Goal: Task Accomplishment & Management: Manage account settings

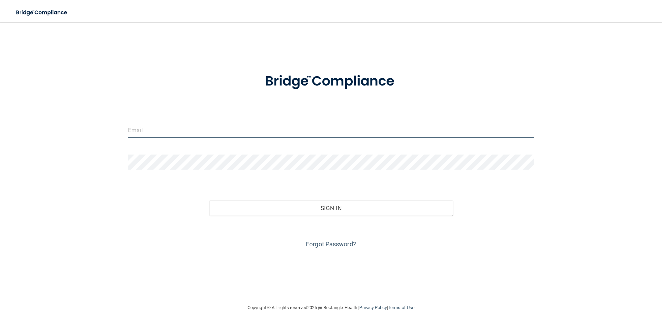
click at [194, 136] on input "email" at bounding box center [331, 130] width 406 height 16
type input "[EMAIL_ADDRESS][DOMAIN_NAME]"
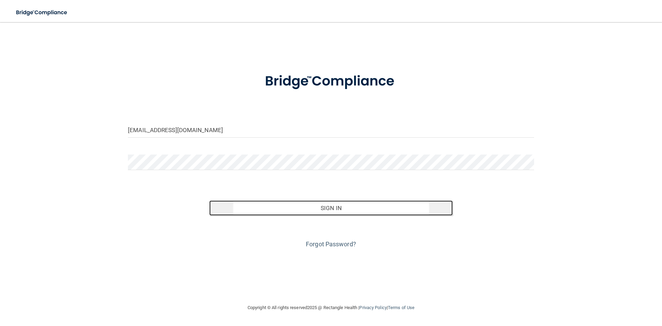
click at [298, 202] on button "Sign In" at bounding box center [331, 207] width 244 height 15
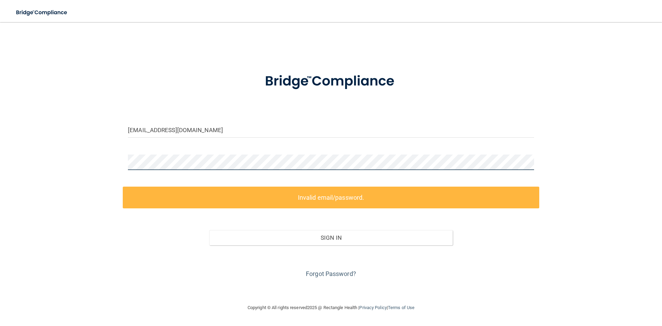
click at [88, 166] on div "maitramoms@gmail.com Invalid email/password. You don't have permission to acces…" at bounding box center [331, 162] width 634 height 267
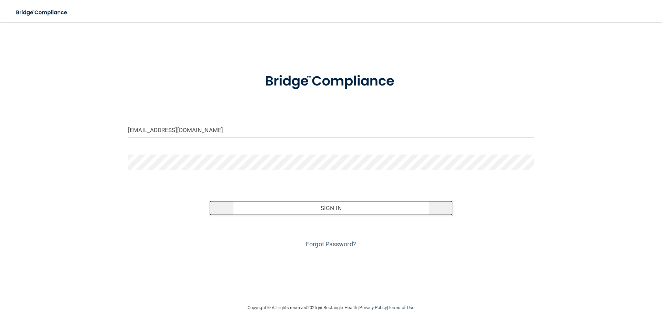
click at [343, 205] on button "Sign In" at bounding box center [331, 207] width 244 height 15
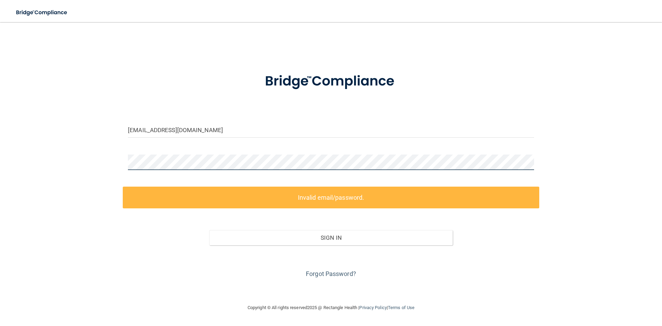
click at [82, 153] on div "maitramoms@gmail.com Invalid email/password. You don't have permission to acces…" at bounding box center [331, 162] width 634 height 267
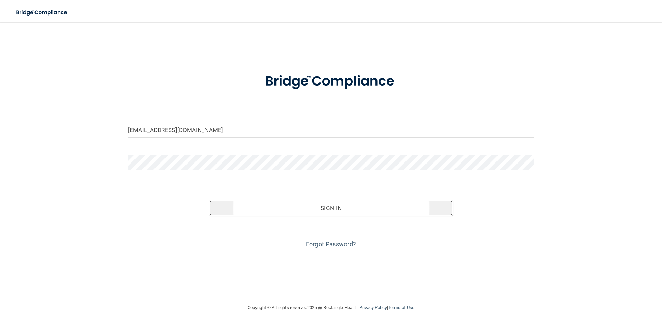
click at [365, 208] on button "Sign In" at bounding box center [331, 207] width 244 height 15
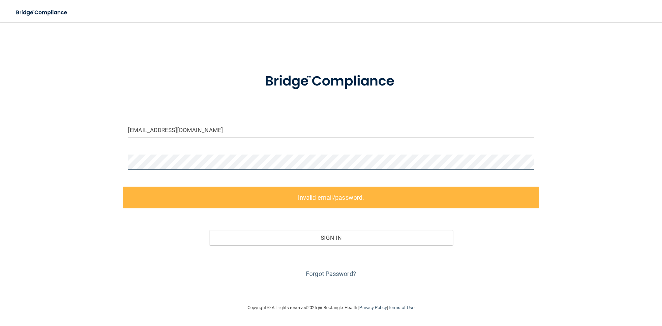
click at [92, 156] on div "maitramoms@gmail.com Invalid email/password. You don't have permission to acces…" at bounding box center [331, 162] width 634 height 267
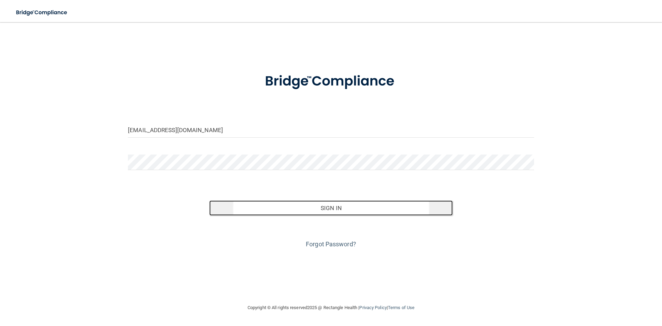
click at [313, 206] on button "Sign In" at bounding box center [331, 207] width 244 height 15
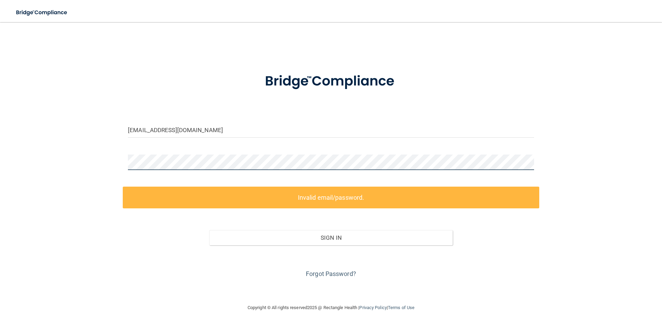
click at [115, 156] on div "maitramoms@gmail.com Invalid email/password. You don't have permission to acces…" at bounding box center [331, 162] width 634 height 267
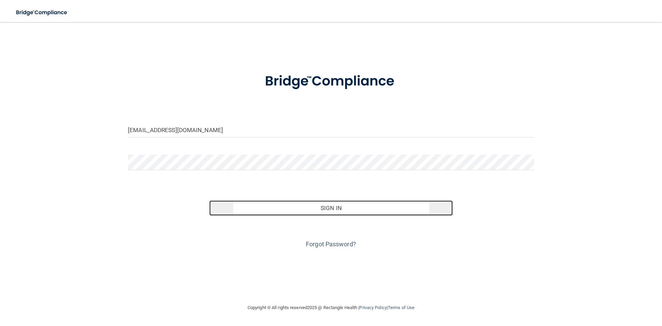
click at [336, 209] on button "Sign In" at bounding box center [331, 207] width 244 height 15
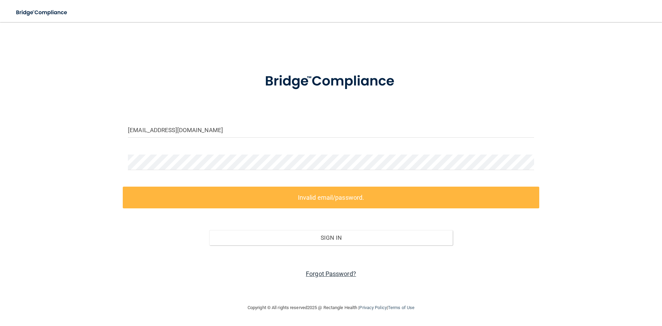
click at [340, 275] on link "Forgot Password?" at bounding box center [331, 273] width 50 height 7
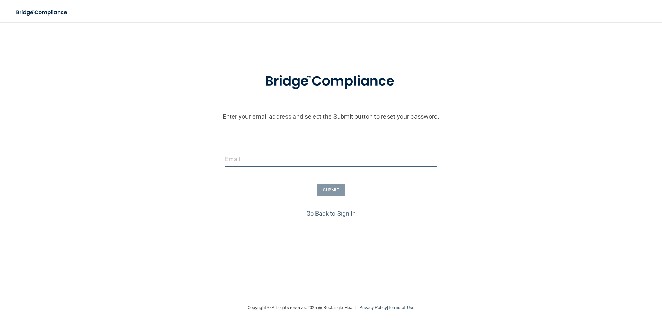
click at [241, 153] on input "email" at bounding box center [330, 159] width 211 height 16
type input "[EMAIL_ADDRESS][DOMAIN_NAME]"
click at [333, 183] on button "SUBMIT" at bounding box center [331, 189] width 28 height 13
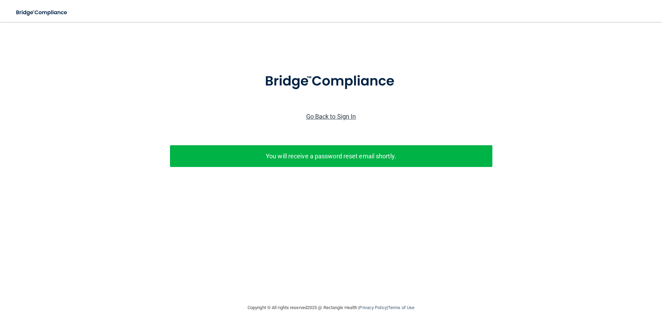
click at [324, 118] on link "Go Back to Sign In" at bounding box center [331, 116] width 50 height 7
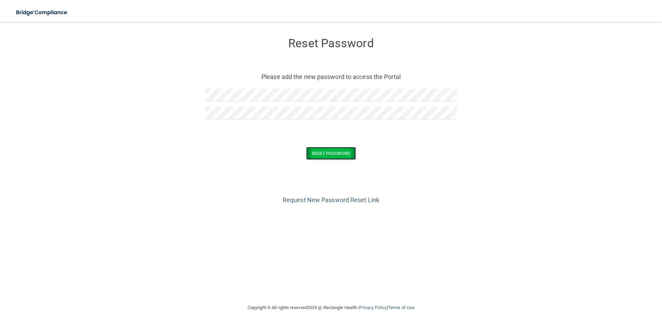
click at [332, 152] on button "Reset Password" at bounding box center [331, 153] width 50 height 13
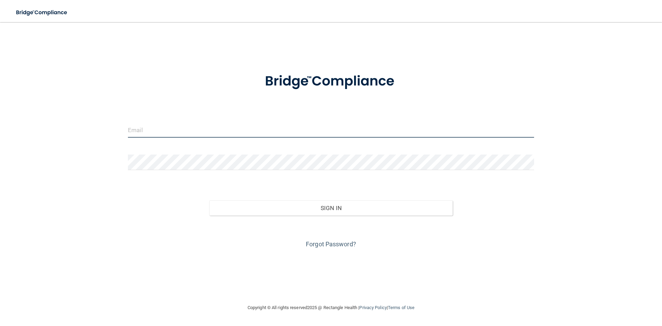
click at [250, 133] on input "email" at bounding box center [331, 130] width 406 height 16
type input "[EMAIL_ADDRESS][DOMAIN_NAME]"
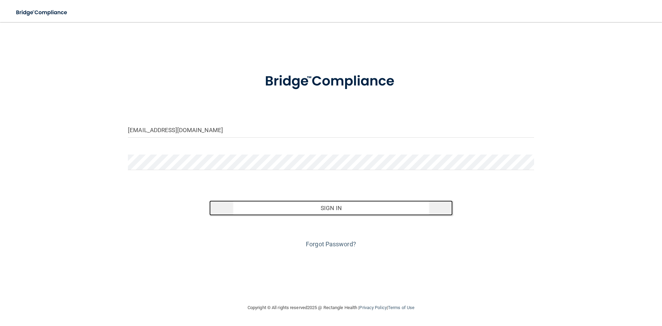
click at [347, 208] on button "Sign In" at bounding box center [331, 207] width 244 height 15
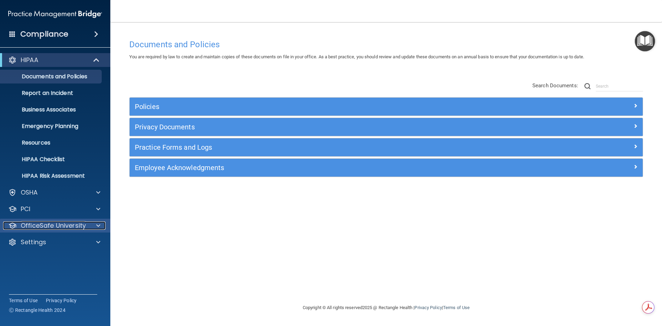
click at [70, 225] on p "OfficeSafe University" at bounding box center [53, 225] width 65 height 8
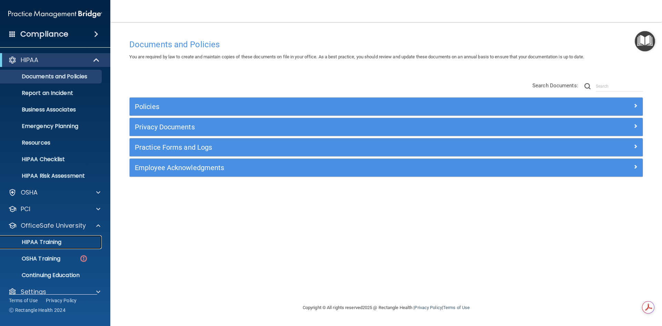
click at [56, 245] on p "HIPAA Training" at bounding box center [32, 242] width 57 height 7
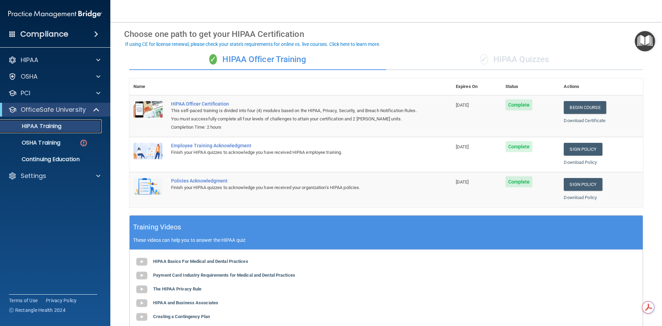
scroll to position [130, 0]
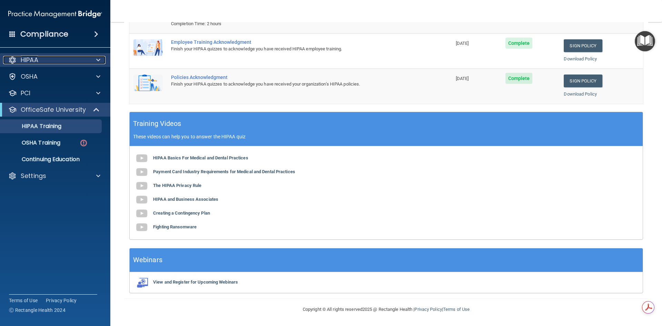
click at [100, 63] on span at bounding box center [98, 60] width 4 height 8
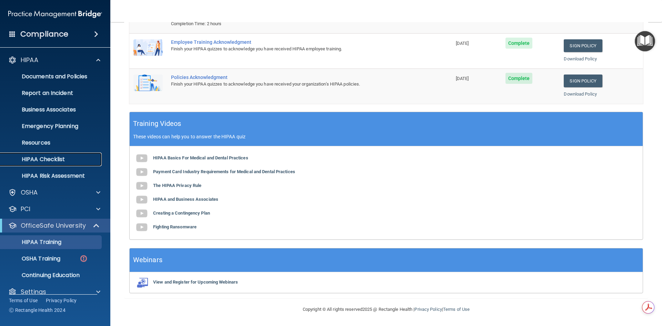
click at [58, 160] on p "HIPAA Checklist" at bounding box center [51, 159] width 94 height 7
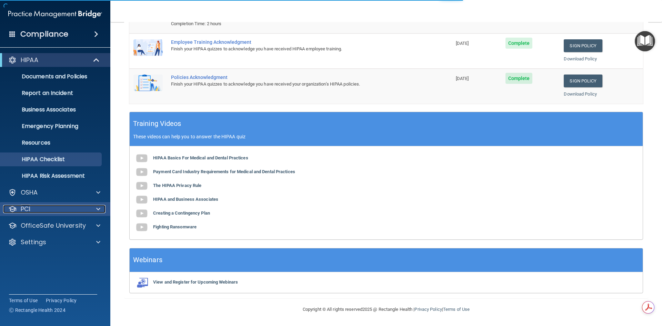
click at [65, 210] on div "PCI" at bounding box center [45, 209] width 85 height 8
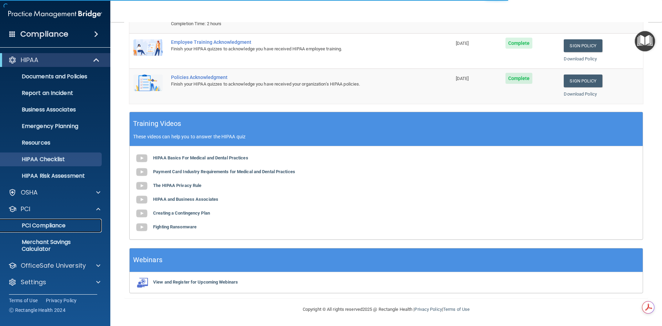
click at [56, 226] on p "PCI Compliance" at bounding box center [51, 225] width 94 height 7
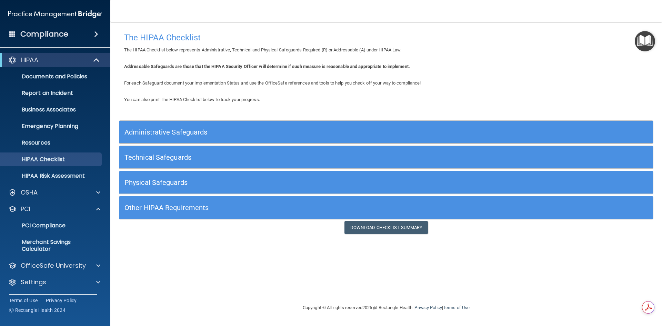
click at [206, 135] on h5 "Administrative Safeguards" at bounding box center [319, 132] width 390 height 8
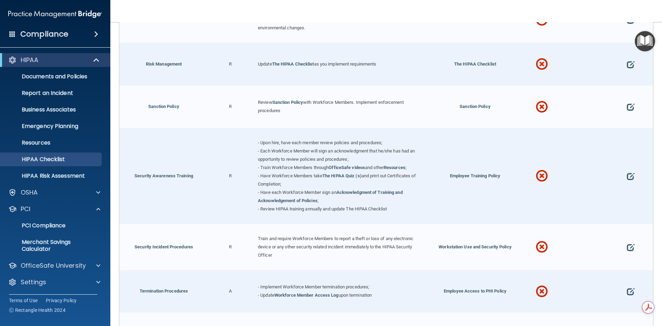
scroll to position [655, 0]
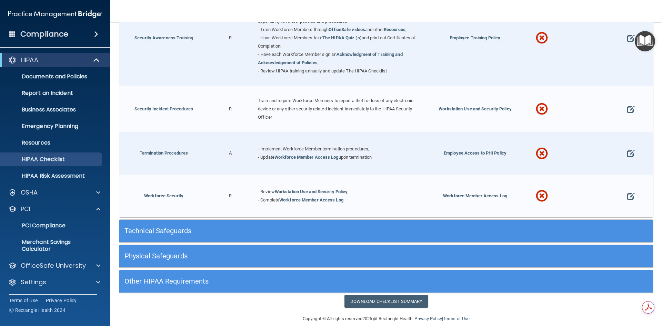
click at [164, 230] on h5 "Technical Safeguards" at bounding box center [319, 231] width 390 height 8
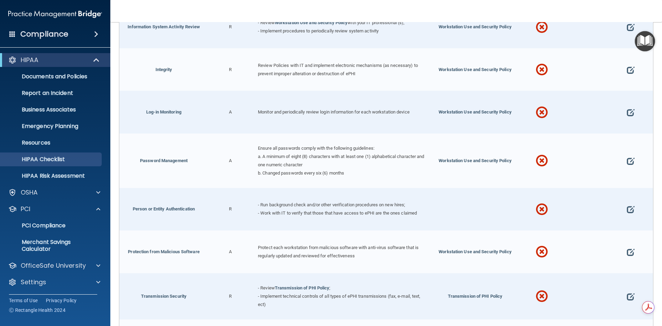
scroll to position [1260, 0]
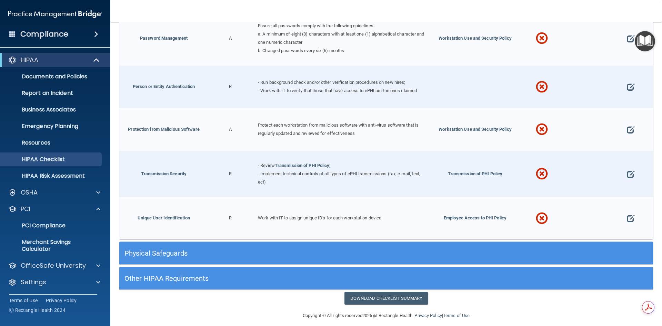
click at [165, 249] on h5 "Physical Safeguards" at bounding box center [319, 253] width 390 height 8
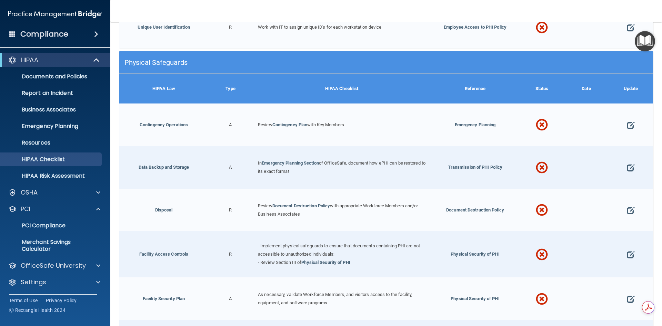
scroll to position [1588, 0]
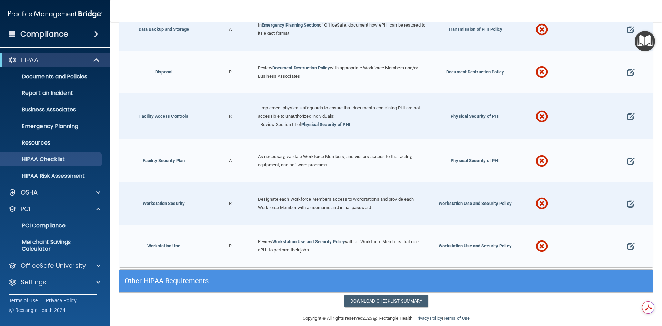
click at [198, 277] on h5 "Other HIPAA Requirements" at bounding box center [319, 281] width 390 height 8
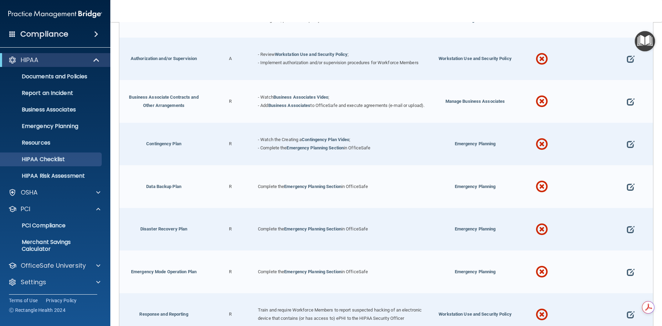
scroll to position [0, 0]
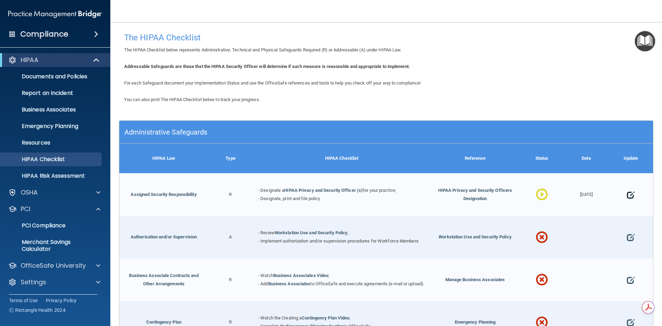
click at [627, 194] on span at bounding box center [631, 194] width 8 height 21
select select "in_progress"
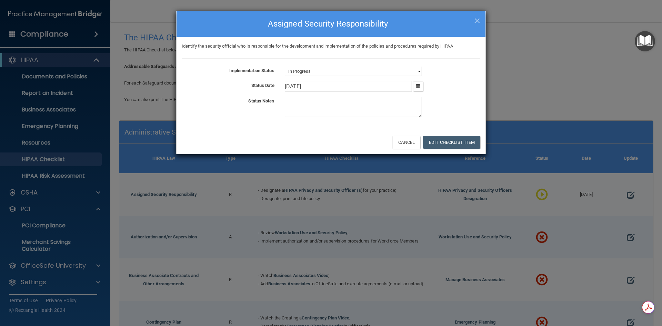
click at [384, 72] on select "Not Started In Progress Completed" at bounding box center [353, 72] width 137 height 10
click at [285, 67] on select "Not Started In Progress Completed" at bounding box center [353, 72] width 137 height 10
click at [452, 143] on button "Edit Checklist Item" at bounding box center [451, 142] width 57 height 13
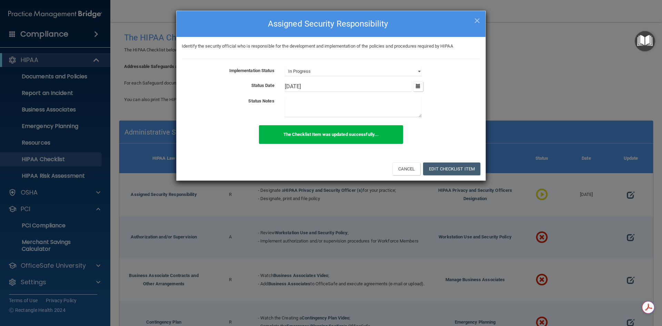
click at [365, 137] on p "The Checklist Item was updated successfully..." at bounding box center [331, 134] width 134 height 8
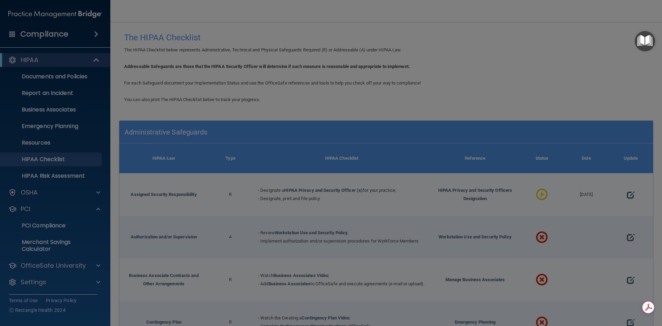
click at [435, 166] on div "× Close Assigned Security Responsibility Identify the security official who is …" at bounding box center [331, 163] width 662 height 326
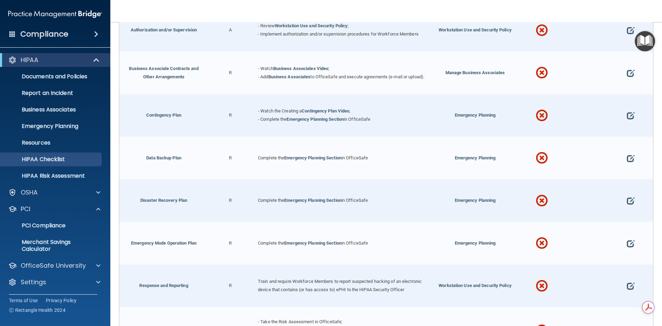
scroll to position [103, 0]
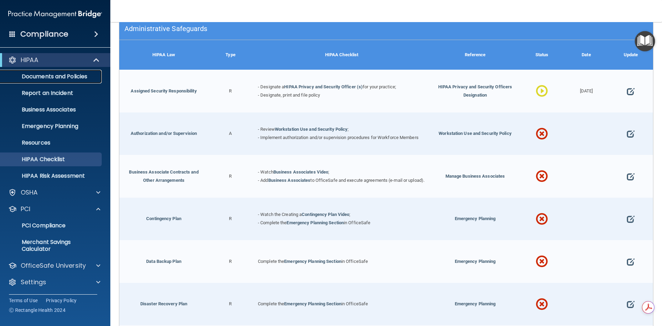
click at [65, 76] on p "Documents and Policies" at bounding box center [51, 76] width 94 height 7
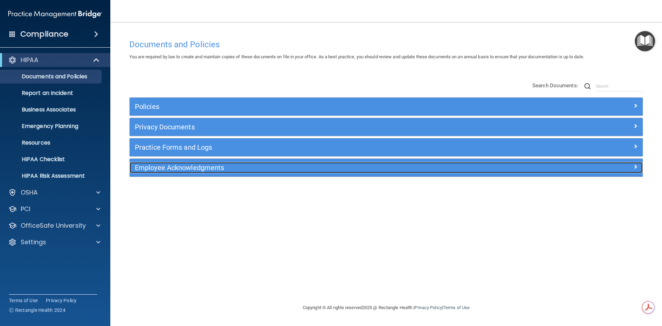
click at [216, 168] on h5 "Employee Acknowledgments" at bounding box center [322, 168] width 374 height 8
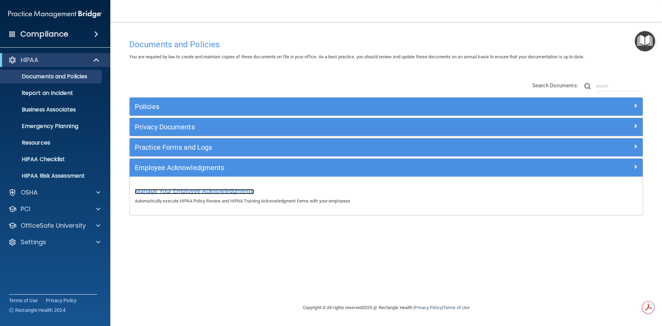
click at [235, 192] on span "Manage Your Employee Acknowledgments" at bounding box center [194, 190] width 119 height 7
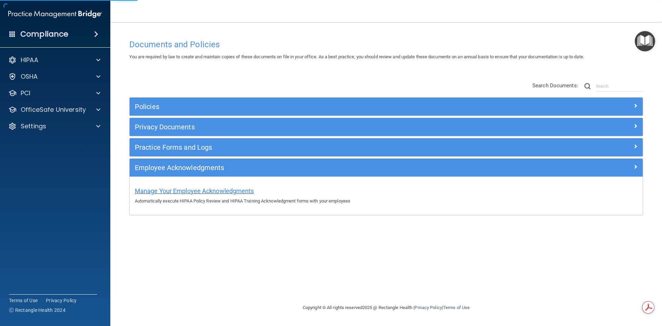
click at [208, 194] on div "Manage Your Employee Acknowledgments Automatically execute HIPAA Policy Review …" at bounding box center [386, 195] width 503 height 20
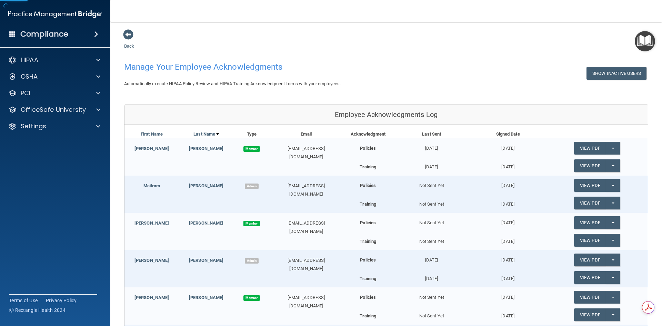
click at [175, 189] on div "Maitram" at bounding box center [151, 186] width 54 height 8
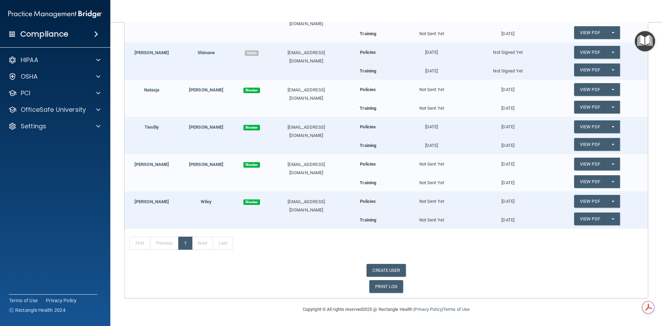
scroll to position [75, 0]
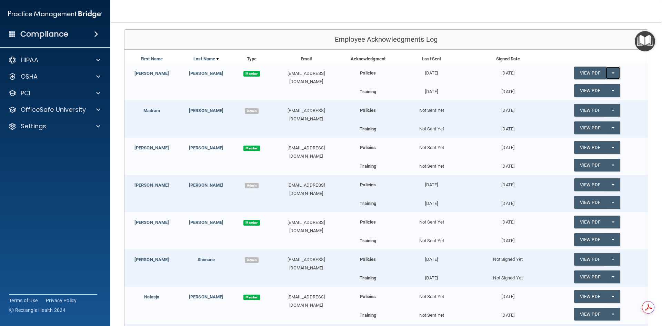
click at [610, 71] on button "Split button!" at bounding box center [613, 73] width 14 height 13
click at [539, 86] on div "03/11/2024" at bounding box center [507, 90] width 76 height 12
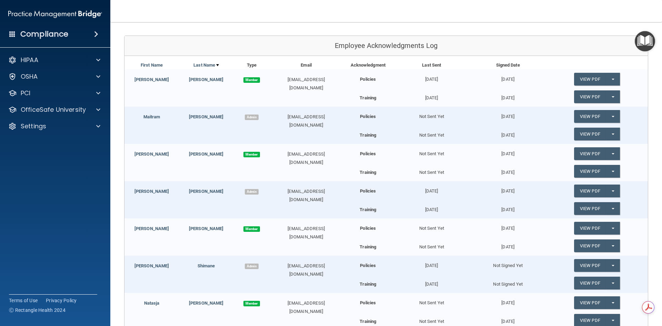
scroll to position [34, 0]
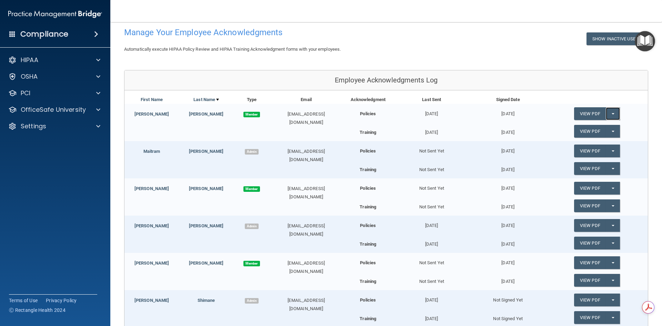
click at [608, 115] on button "Split button!" at bounding box center [613, 113] width 14 height 13
click at [590, 113] on link "View PDF" at bounding box center [590, 113] width 32 height 13
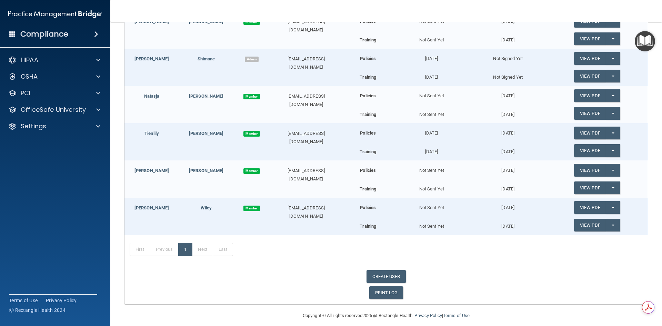
scroll to position [138, 0]
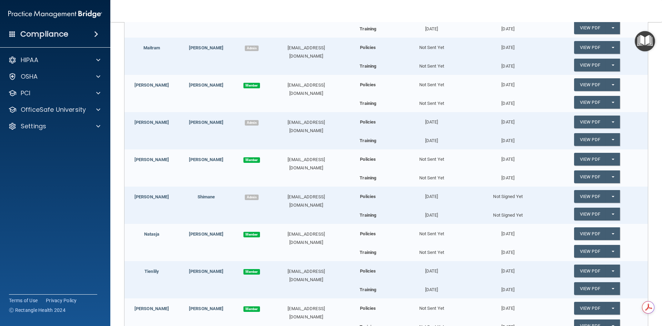
drag, startPoint x: 166, startPoint y: 127, endPoint x: 363, endPoint y: 138, distance: 197.5
click at [164, 128] on div "Maria Mattos Admin mmariaoms@gmail.com Policies 02/06/2024 02/12/2024 View PDF …" at bounding box center [385, 130] width 523 height 37
drag, startPoint x: 588, startPoint y: 124, endPoint x: 542, endPoint y: 124, distance: 46.5
click at [546, 124] on div "View PDF Split button! Update Acknowledgment" at bounding box center [597, 122] width 102 height 20
click at [612, 122] on span "button" at bounding box center [613, 121] width 3 height 1
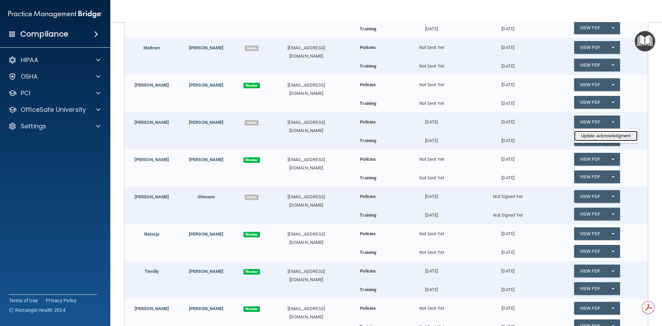
click at [606, 136] on link "Update Acknowledgment" at bounding box center [605, 136] width 63 height 10
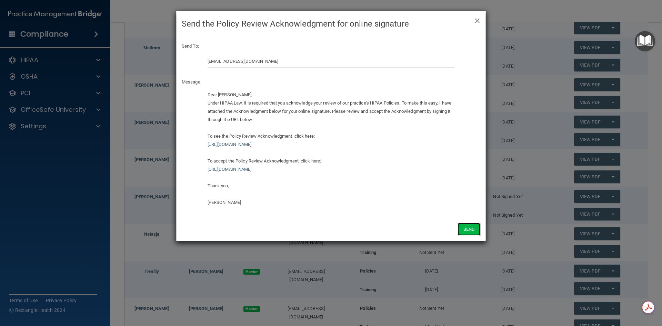
click at [472, 230] on button "Send" at bounding box center [468, 229] width 23 height 13
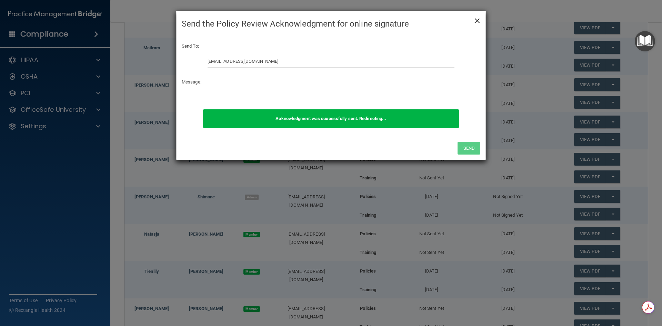
click at [477, 21] on span "×" at bounding box center [477, 20] width 6 height 14
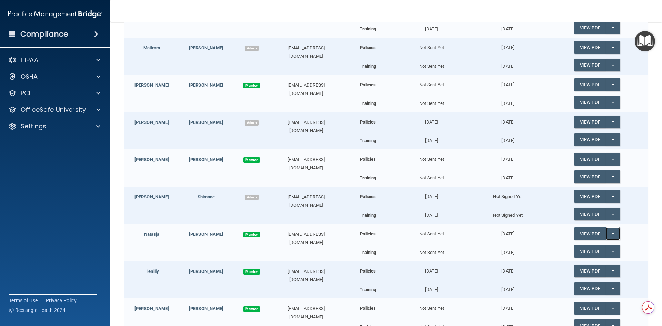
click at [606, 233] on button "Split button!" at bounding box center [613, 233] width 14 height 13
click at [600, 246] on link "Update Acknowledgment" at bounding box center [605, 247] width 63 height 10
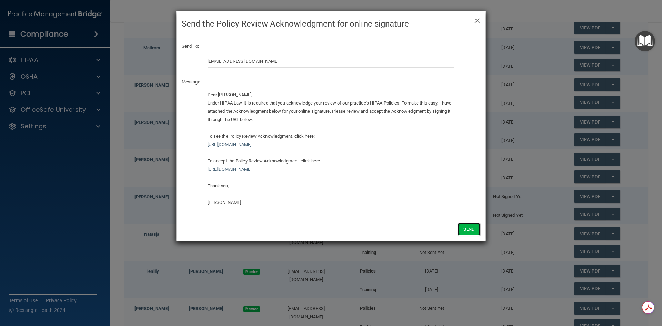
click at [475, 227] on button "Send" at bounding box center [468, 229] width 23 height 13
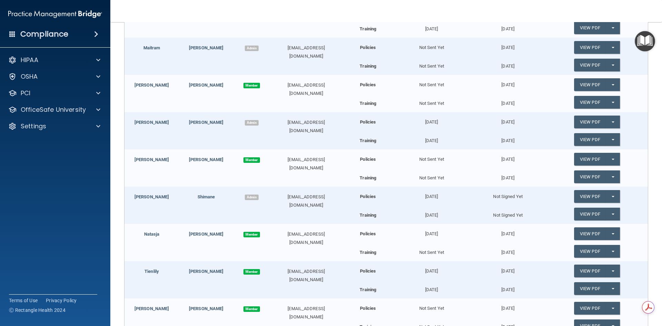
scroll to position [207, 0]
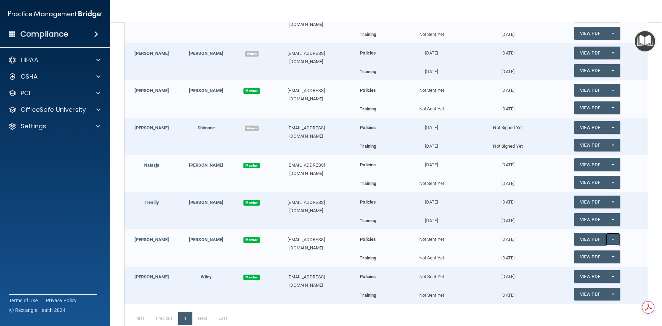
click at [612, 239] on span "button" at bounding box center [613, 239] width 3 height 1
click at [600, 251] on link "Update Acknowledgment" at bounding box center [605, 253] width 63 height 10
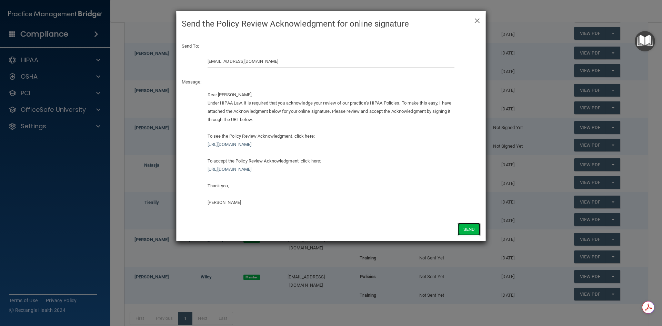
click at [472, 227] on button "Send" at bounding box center [468, 229] width 23 height 13
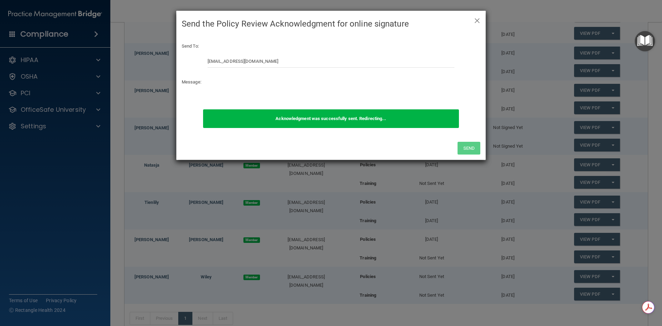
drag, startPoint x: 475, startPoint y: 18, endPoint x: 472, endPoint y: 32, distance: 14.6
click at [475, 18] on span "×" at bounding box center [477, 20] width 6 height 14
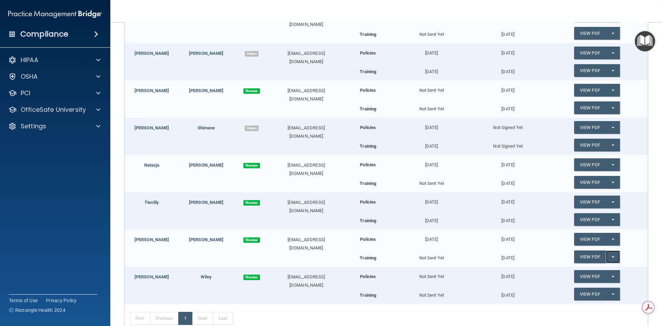
click at [608, 259] on button "Split button!" at bounding box center [613, 256] width 14 height 13
click at [612, 239] on span "button" at bounding box center [613, 239] width 3 height 1
drag, startPoint x: 402, startPoint y: 261, endPoint x: 542, endPoint y: 266, distance: 139.7
click at [402, 260] on div "Not Sent Yet" at bounding box center [431, 256] width 76 height 12
click at [606, 257] on button "Split button!" at bounding box center [613, 256] width 14 height 13
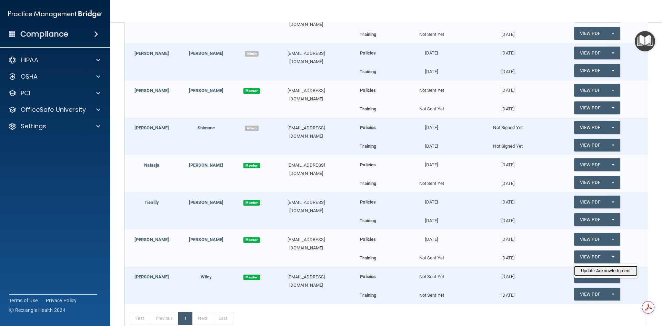
click at [600, 270] on link "Update Acknowledgment" at bounding box center [605, 270] width 63 height 10
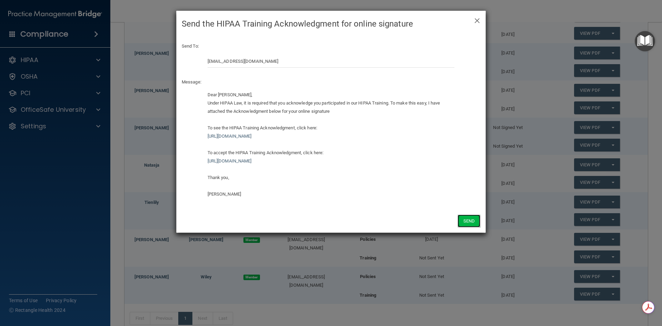
click at [469, 221] on button "Send" at bounding box center [468, 220] width 23 height 13
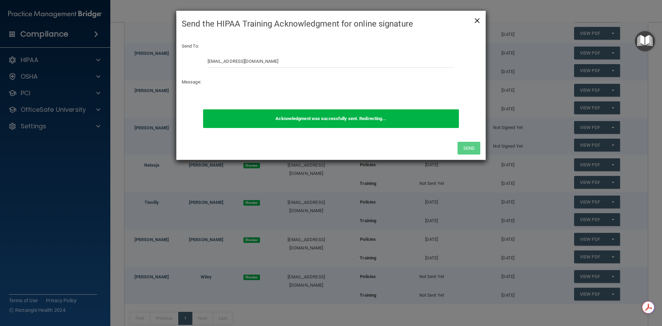
click at [477, 17] on span "×" at bounding box center [477, 20] width 6 height 14
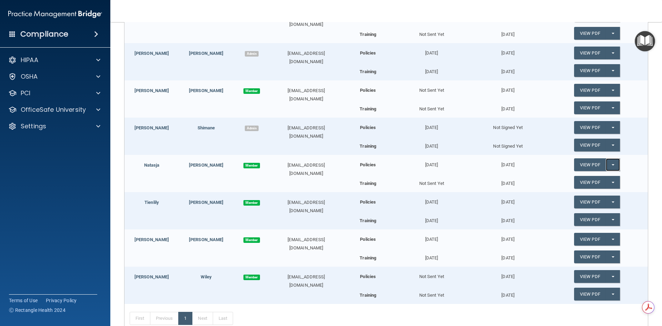
click at [612, 165] on span "button" at bounding box center [613, 164] width 3 height 1
click at [540, 177] on div "01/23/2024" at bounding box center [507, 182] width 76 height 12
click at [606, 182] on button "Split button!" at bounding box center [613, 182] width 14 height 13
click at [609, 196] on link "Update Acknowledgment" at bounding box center [605, 196] width 63 height 10
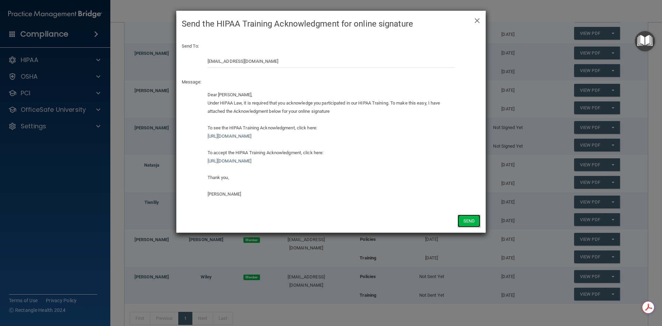
click at [470, 220] on button "Send" at bounding box center [468, 220] width 23 height 13
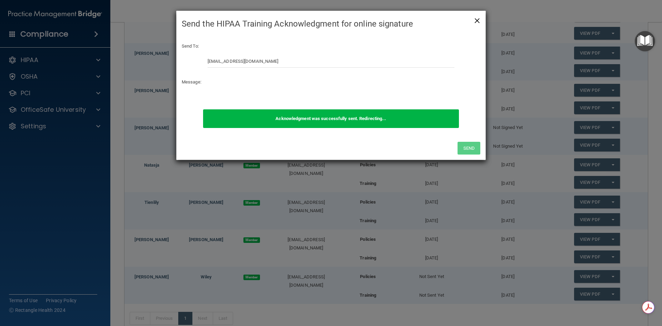
click at [479, 19] on span "×" at bounding box center [477, 20] width 6 height 14
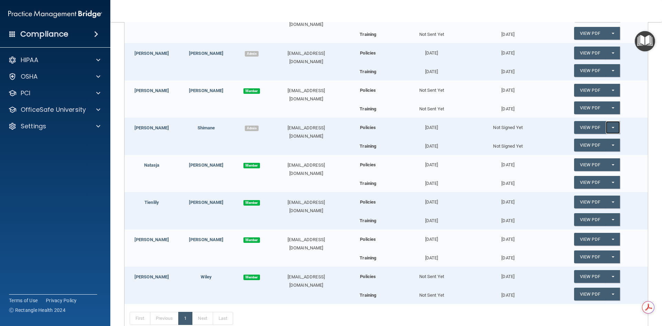
click at [608, 128] on button "Split button!" at bounding box center [613, 127] width 14 height 13
click at [605, 140] on link "Send Acknowledgment" at bounding box center [604, 141] width 60 height 10
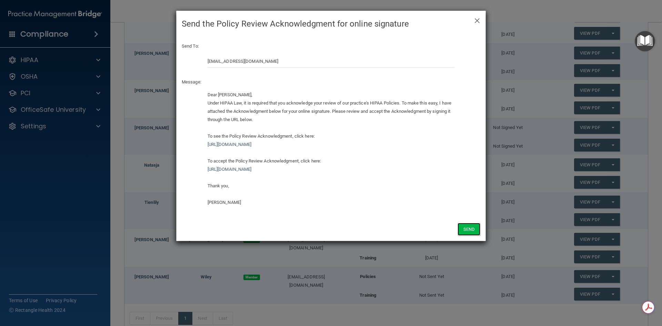
drag, startPoint x: 468, startPoint y: 227, endPoint x: 492, endPoint y: 219, distance: 25.1
click at [471, 226] on button "Send" at bounding box center [468, 229] width 23 height 13
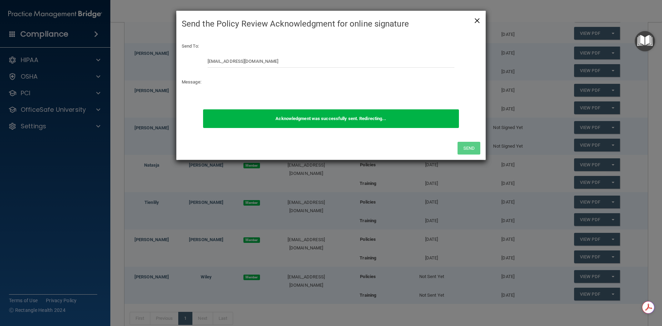
click at [475, 18] on span "×" at bounding box center [477, 20] width 6 height 14
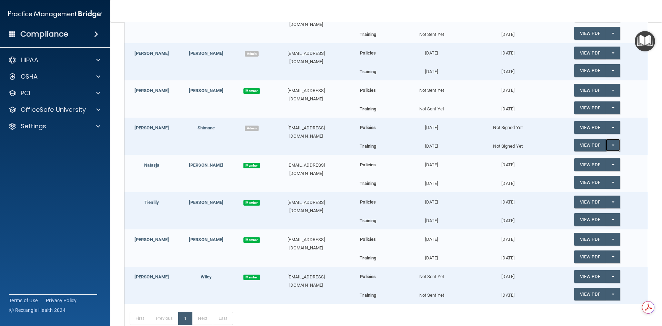
click at [610, 147] on button "Split button!" at bounding box center [613, 145] width 14 height 13
click at [603, 160] on link "Send Acknowledgment PDF" at bounding box center [608, 159] width 69 height 10
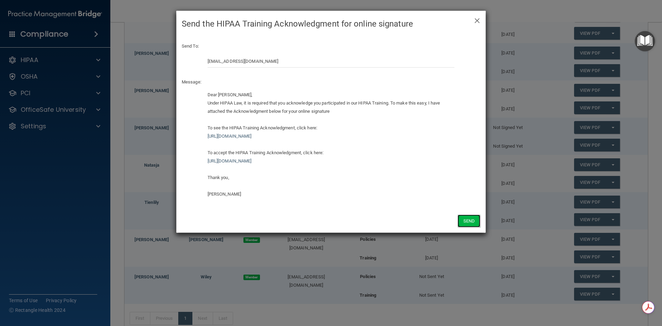
click at [479, 220] on button "Send" at bounding box center [468, 220] width 23 height 13
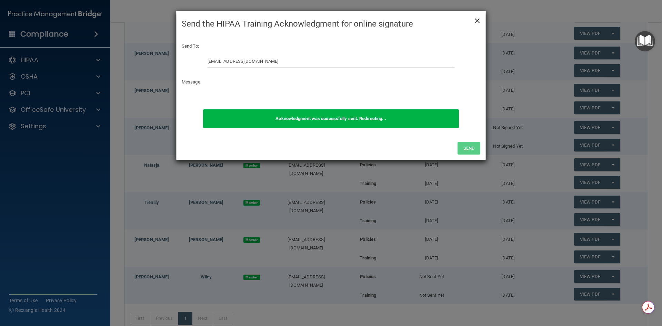
click at [479, 21] on span "×" at bounding box center [477, 20] width 6 height 14
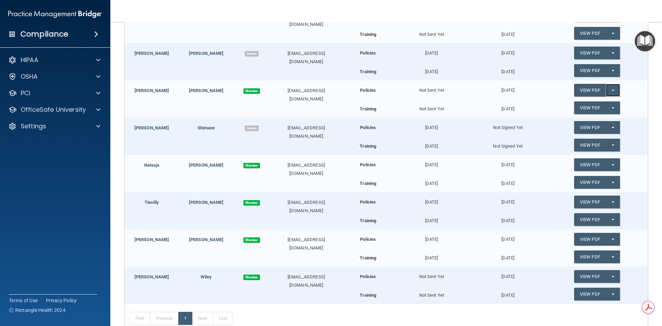
click at [610, 91] on button "Split button!" at bounding box center [613, 90] width 14 height 13
click at [606, 104] on link "Update Acknowledgment" at bounding box center [605, 104] width 63 height 10
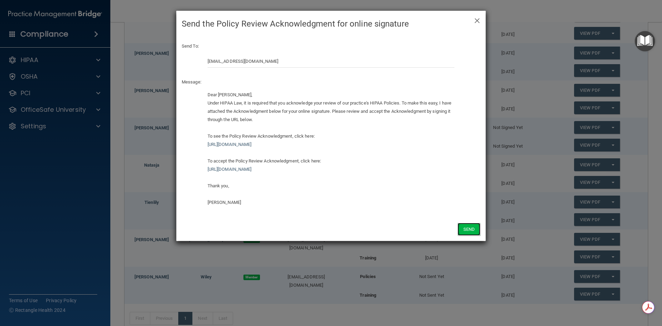
drag, startPoint x: 471, startPoint y: 229, endPoint x: 471, endPoint y: 225, distance: 3.8
click at [471, 228] on button "Send" at bounding box center [468, 229] width 23 height 13
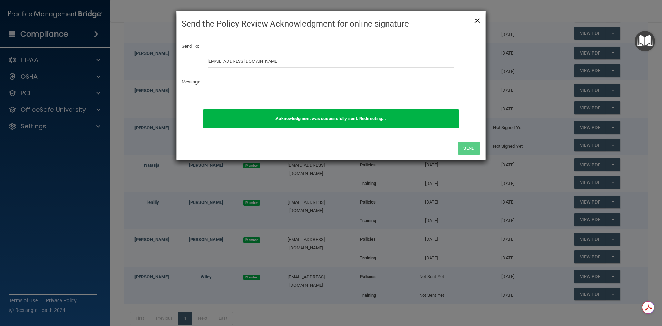
drag, startPoint x: 478, startPoint y: 17, endPoint x: 478, endPoint y: 26, distance: 9.3
click at [478, 17] on span "×" at bounding box center [477, 20] width 6 height 14
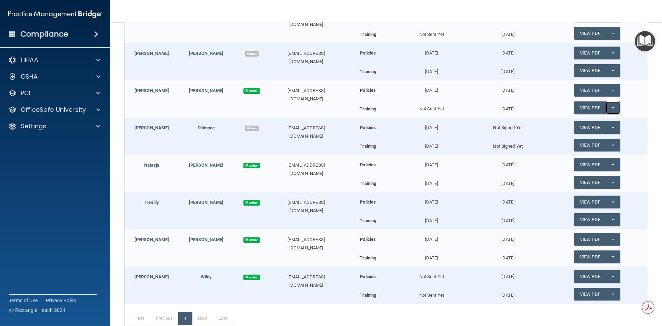
click at [611, 109] on button "Split button!" at bounding box center [613, 107] width 14 height 13
click at [612, 122] on link "Update Acknowledgment" at bounding box center [605, 122] width 63 height 10
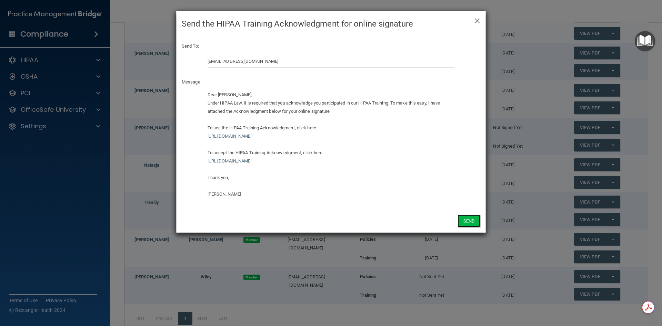
drag, startPoint x: 470, startPoint y: 222, endPoint x: 463, endPoint y: 203, distance: 20.1
click at [469, 221] on button "Send" at bounding box center [468, 220] width 23 height 13
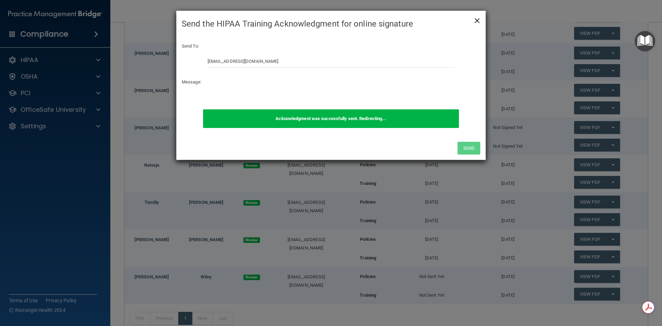
click at [477, 20] on span "×" at bounding box center [477, 20] width 6 height 14
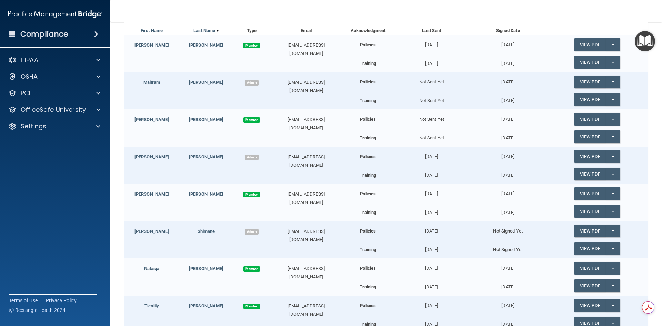
scroll to position [69, 0]
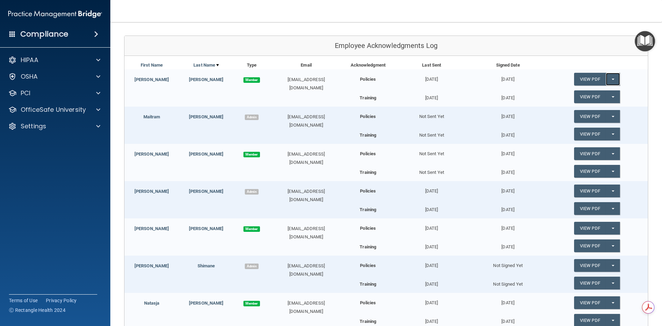
click at [612, 79] on span "button" at bounding box center [613, 79] width 3 height 1
click at [613, 94] on link "Update Acknowledgment" at bounding box center [605, 93] width 63 height 10
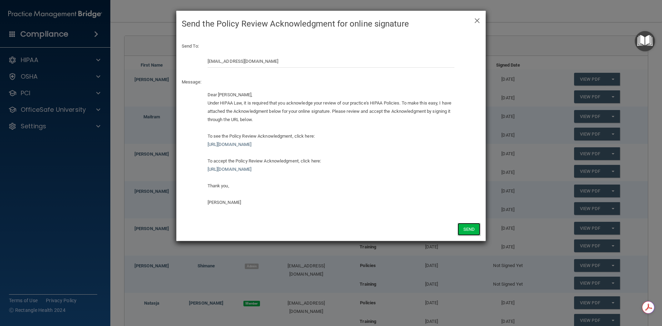
drag, startPoint x: 468, startPoint y: 227, endPoint x: 481, endPoint y: 212, distance: 19.1
click at [470, 222] on div "Send" at bounding box center [330, 228] width 309 height 23
drag, startPoint x: 472, startPoint y: 229, endPoint x: 474, endPoint y: 215, distance: 14.3
click at [474, 226] on button "Send" at bounding box center [468, 229] width 23 height 13
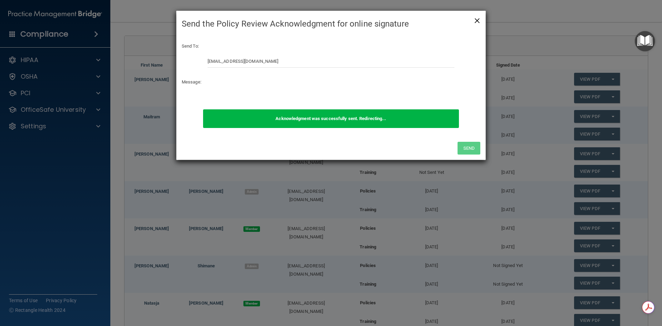
click at [476, 20] on span "×" at bounding box center [477, 20] width 6 height 14
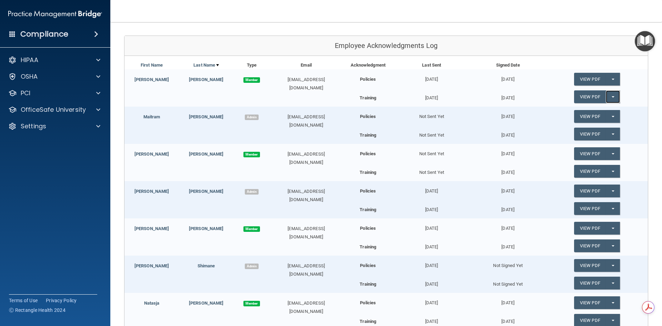
click at [608, 98] on button "Split button!" at bounding box center [613, 96] width 14 height 13
click at [597, 111] on link "Update Acknowledgment" at bounding box center [605, 110] width 63 height 10
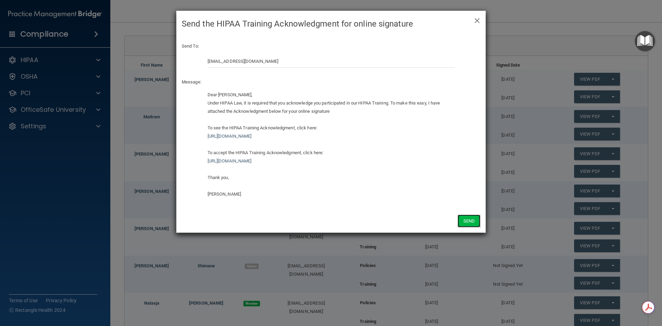
click at [471, 226] on button "Send" at bounding box center [468, 220] width 23 height 13
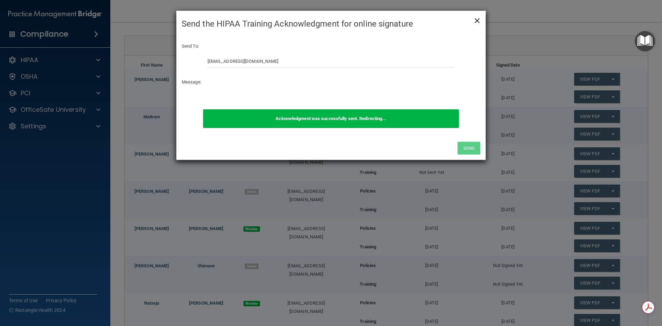
click at [480, 20] on span "×" at bounding box center [477, 20] width 6 height 14
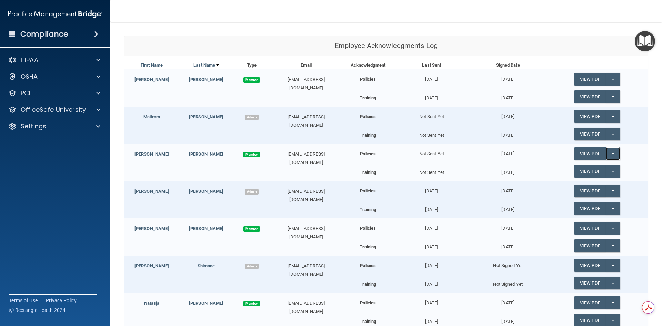
click at [608, 154] on button "Split button!" at bounding box center [613, 153] width 14 height 13
click at [609, 166] on link "Update Acknowledgment" at bounding box center [605, 167] width 63 height 10
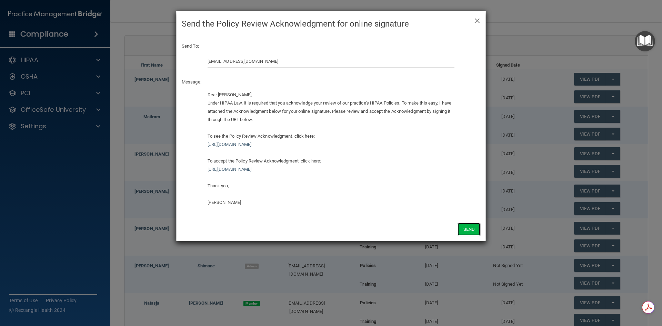
drag, startPoint x: 467, startPoint y: 227, endPoint x: 467, endPoint y: 216, distance: 11.1
click at [468, 226] on button "Send" at bounding box center [468, 229] width 23 height 13
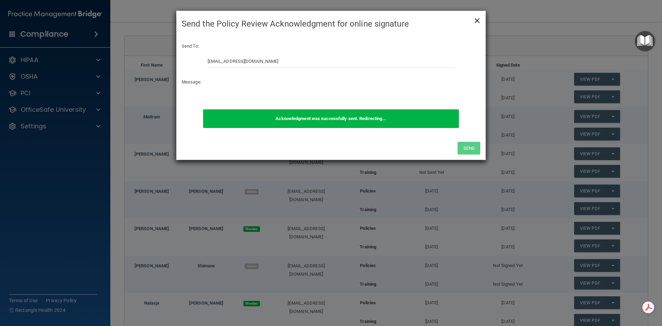
click at [478, 21] on span "×" at bounding box center [477, 20] width 6 height 14
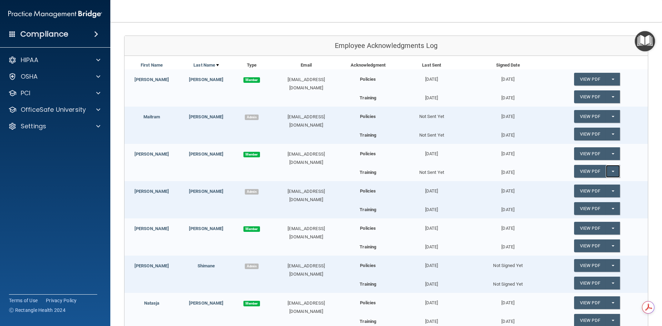
click at [610, 171] on button "Split button!" at bounding box center [613, 171] width 14 height 13
click at [608, 186] on link "Update Acknowledgment" at bounding box center [605, 185] width 63 height 10
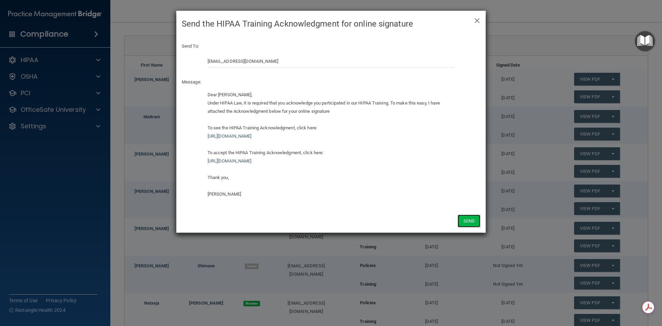
click at [469, 219] on button "Send" at bounding box center [468, 220] width 23 height 13
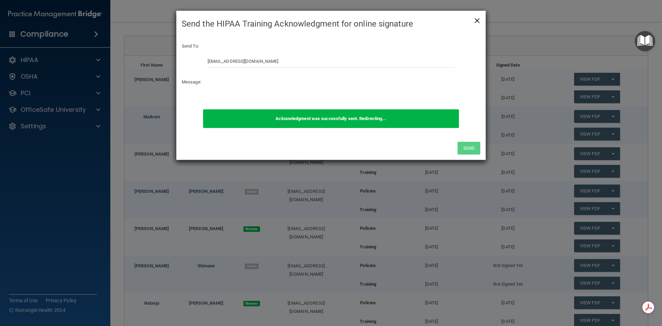
click at [478, 20] on span "×" at bounding box center [477, 20] width 6 height 14
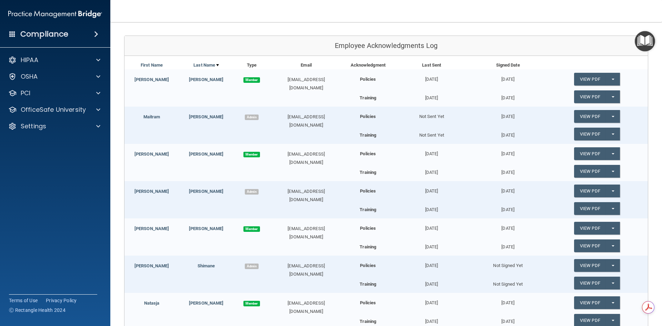
scroll to position [103, 0]
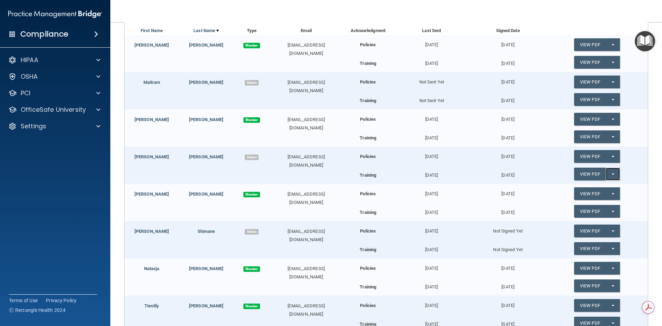
click at [609, 175] on button "Split button!" at bounding box center [613, 174] width 14 height 13
click at [609, 190] on link "Update Acknowledgment" at bounding box center [605, 188] width 63 height 10
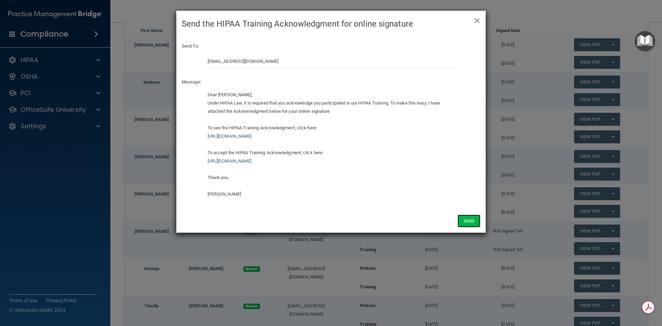
drag, startPoint x: 463, startPoint y: 219, endPoint x: 457, endPoint y: 194, distance: 25.6
click at [465, 215] on button "Send" at bounding box center [468, 220] width 23 height 13
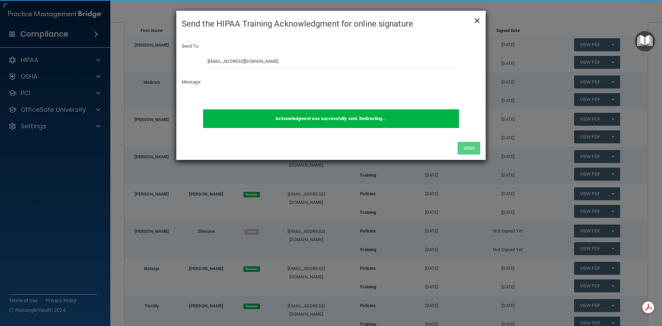
click at [477, 21] on span "×" at bounding box center [477, 20] width 6 height 14
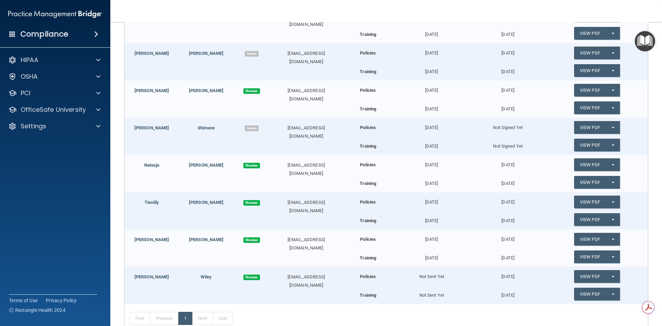
scroll to position [241, 0]
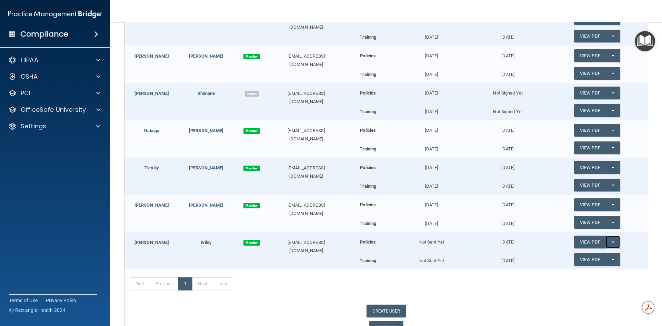
click at [611, 242] on button "Split button!" at bounding box center [613, 241] width 14 height 13
click at [599, 256] on link "Update Acknowledgment" at bounding box center [605, 256] width 63 height 10
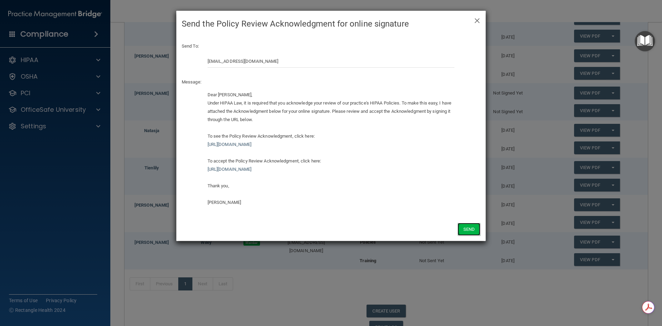
click at [467, 230] on button "Send" at bounding box center [468, 229] width 23 height 13
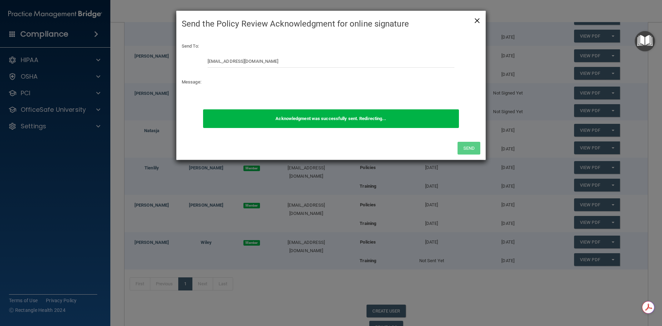
click at [477, 21] on span "×" at bounding box center [477, 20] width 6 height 14
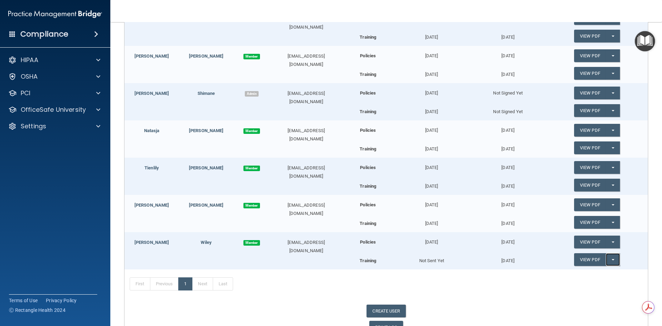
click at [612, 260] on span "button" at bounding box center [613, 259] width 3 height 1
click at [591, 272] on link "Update Acknowledgment" at bounding box center [605, 273] width 63 height 10
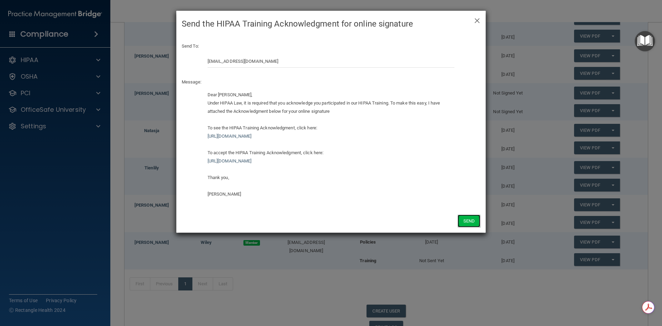
click at [473, 221] on button "Send" at bounding box center [468, 220] width 23 height 13
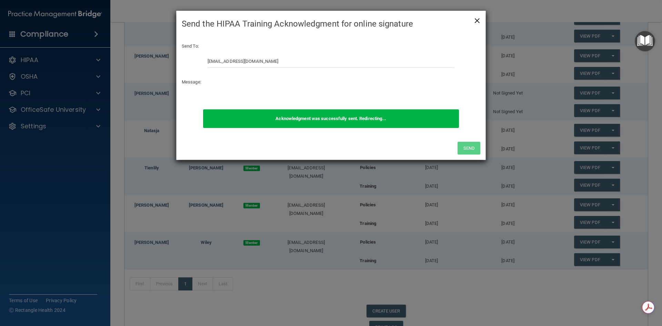
click at [476, 23] on span "×" at bounding box center [477, 20] width 6 height 14
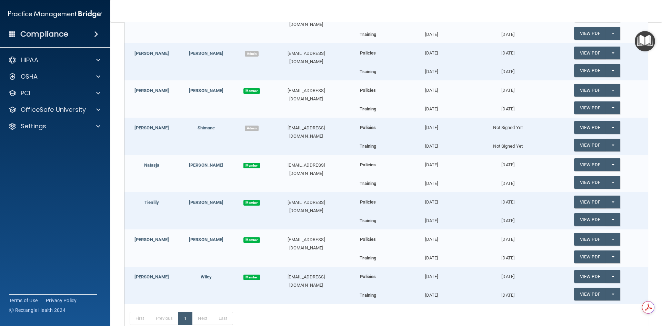
scroll to position [282, 0]
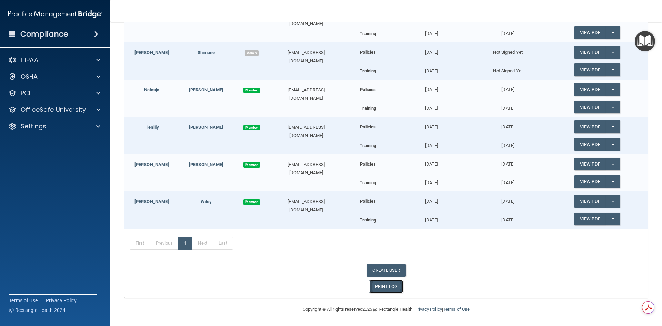
click at [380, 285] on link "PRINT LOG" at bounding box center [386, 286] width 34 height 13
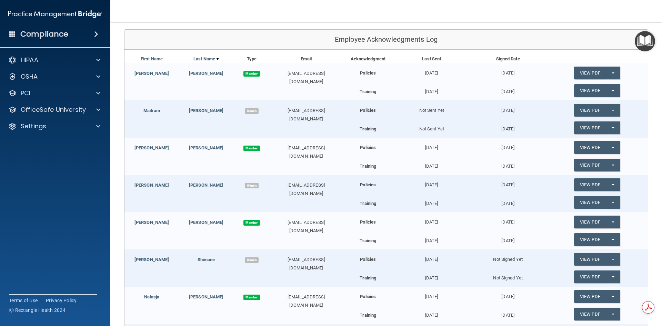
scroll to position [0, 0]
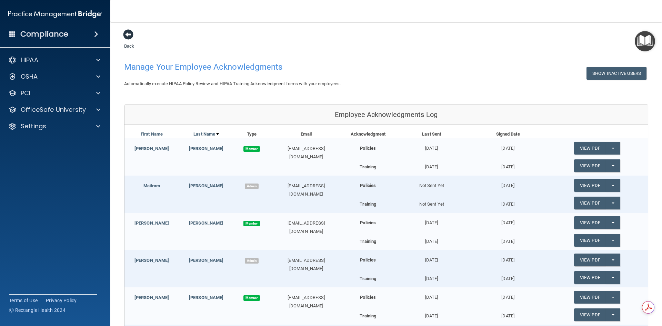
click at [132, 35] on span at bounding box center [128, 34] width 10 height 10
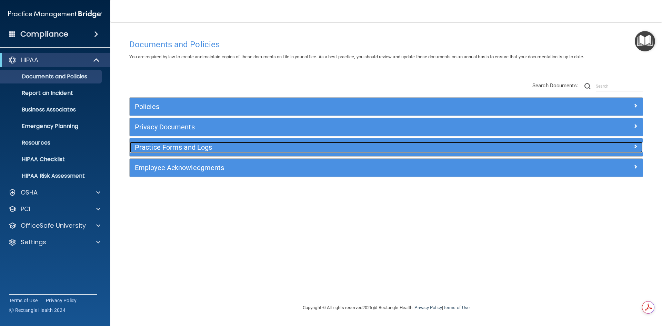
click at [198, 148] on h5 "Practice Forms and Logs" at bounding box center [322, 147] width 374 height 8
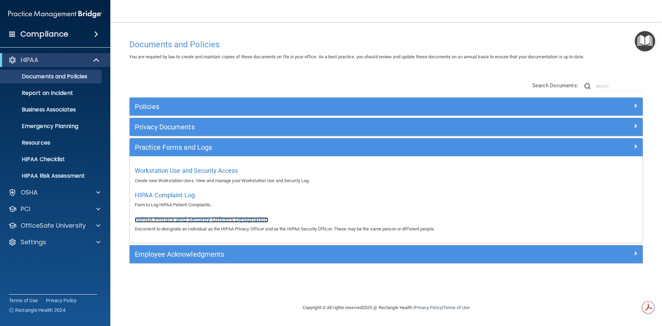
click at [232, 220] on span "HIPAA Privacy and Security Officers Designation" at bounding box center [201, 218] width 133 height 7
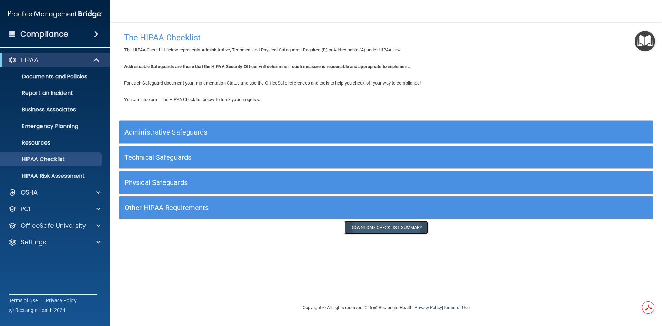
click at [396, 228] on link "Download Checklist Summary" at bounding box center [386, 227] width 84 height 13
click at [177, 181] on h5 "Physical Safeguards" at bounding box center [319, 183] width 390 height 8
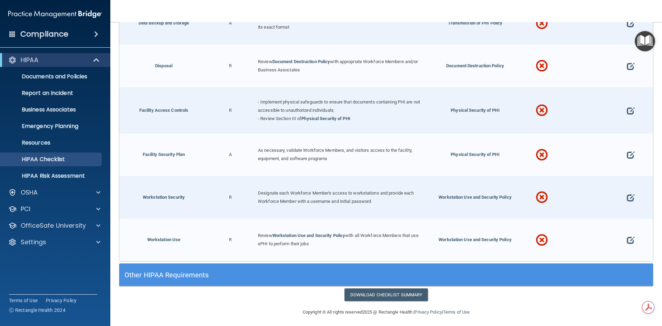
scroll to position [23, 0]
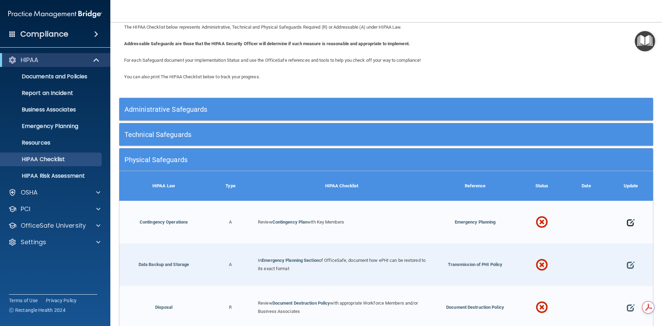
click at [627, 221] on span at bounding box center [631, 222] width 8 height 21
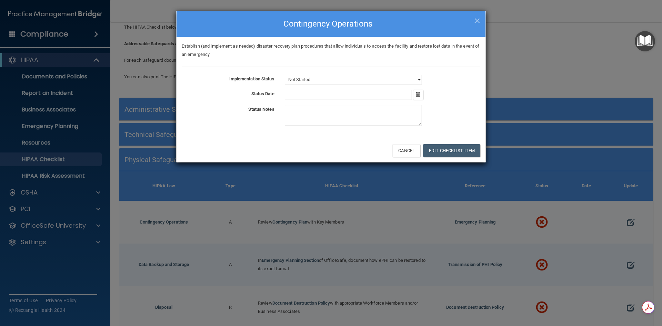
click at [413, 79] on select "Not Started In Progress Completed" at bounding box center [353, 80] width 137 height 10
click at [476, 20] on span "×" at bounding box center [477, 20] width 6 height 14
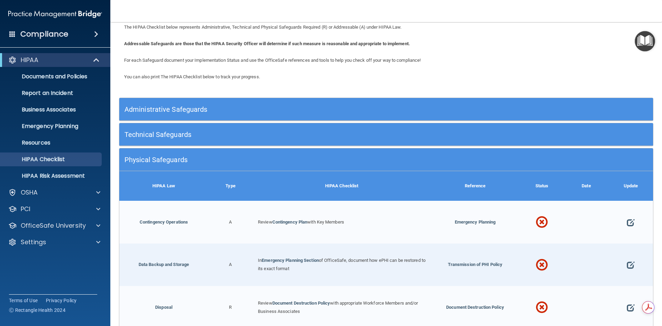
scroll to position [0, 0]
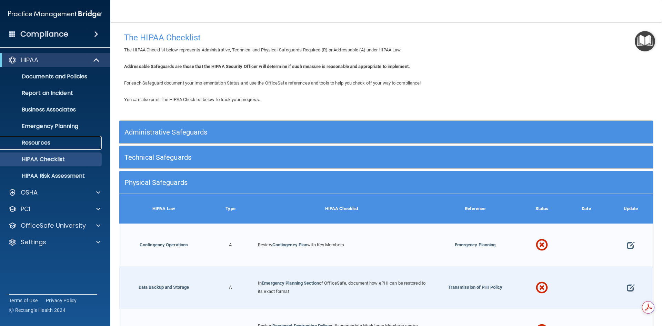
click at [33, 140] on p "Resources" at bounding box center [51, 142] width 94 height 7
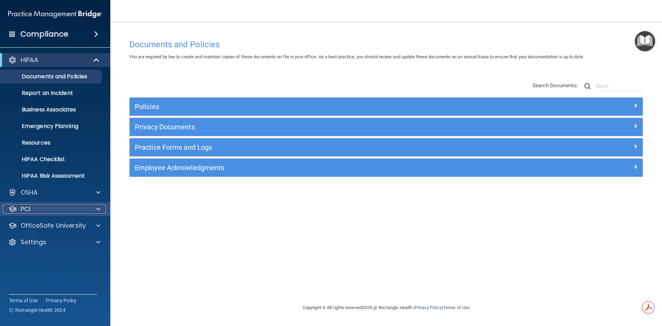
click at [89, 208] on div at bounding box center [97, 209] width 17 height 8
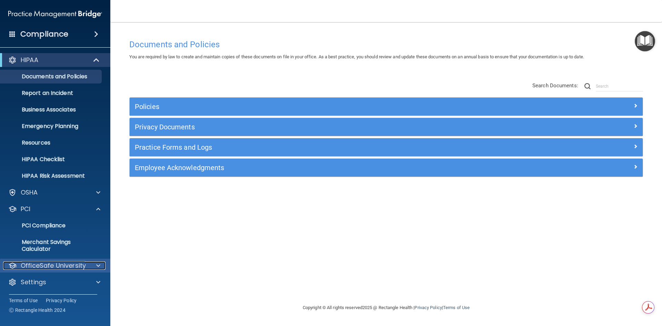
click at [71, 264] on p "OfficeSafe University" at bounding box center [53, 265] width 65 height 8
click at [52, 283] on p "HIPAA Training" at bounding box center [32, 282] width 57 height 7
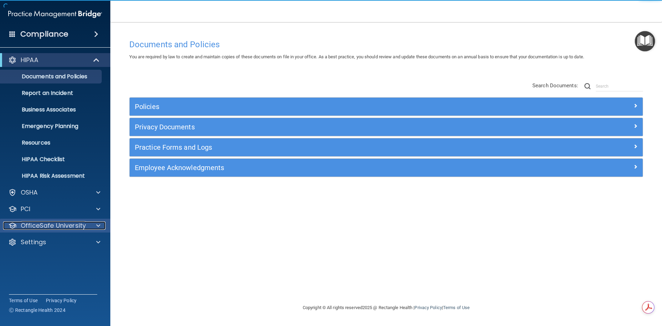
click at [40, 226] on p "OfficeSafe University" at bounding box center [53, 225] width 65 height 8
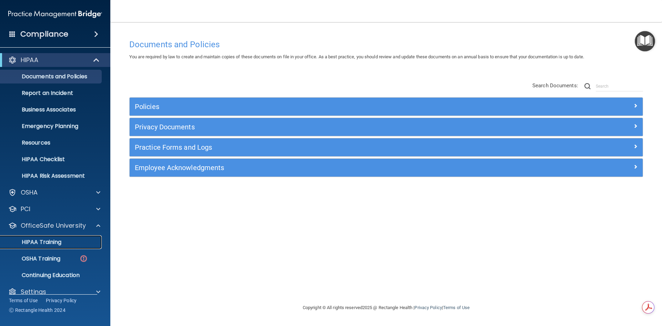
click at [52, 243] on p "HIPAA Training" at bounding box center [32, 242] width 57 height 7
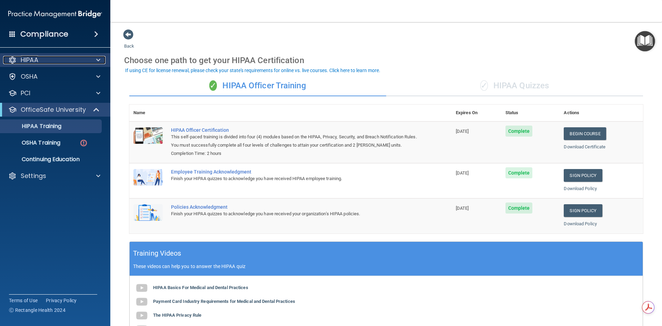
click at [94, 60] on div at bounding box center [97, 60] width 17 height 8
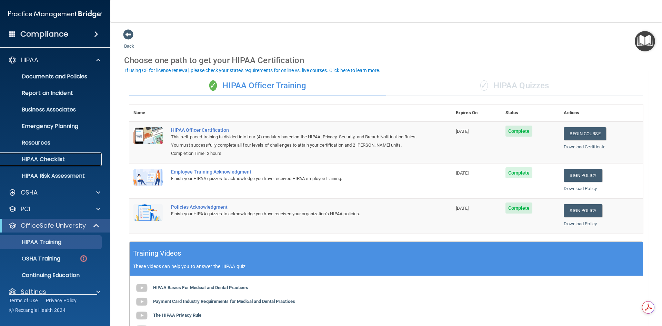
click at [54, 159] on p "HIPAA Checklist" at bounding box center [51, 159] width 94 height 7
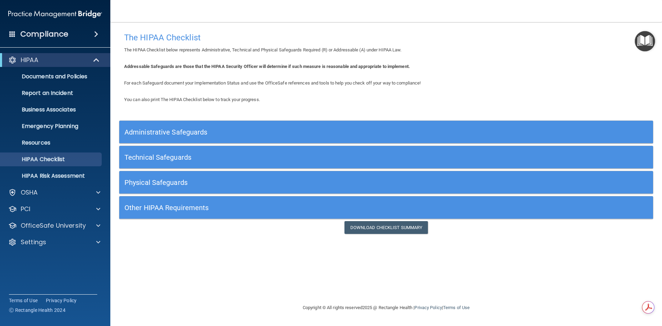
click at [179, 205] on h5 "Other HIPAA Requirements" at bounding box center [319, 208] width 390 height 8
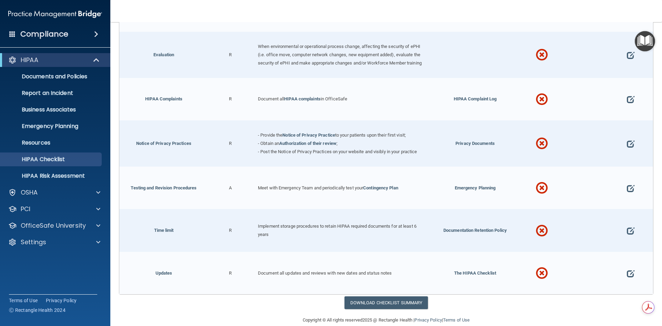
scroll to position [352, 0]
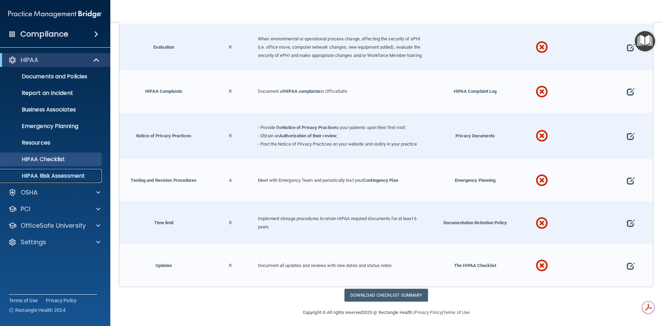
click at [56, 177] on p "HIPAA Risk Assessment" at bounding box center [51, 175] width 94 height 7
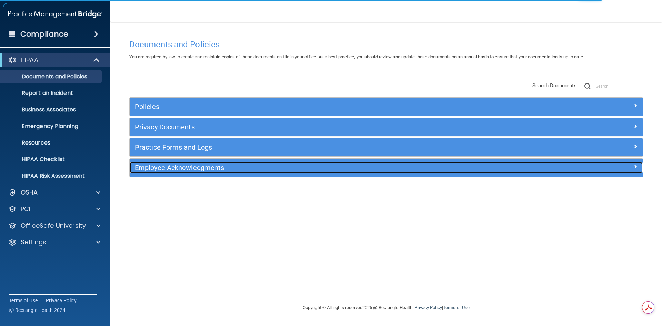
drag, startPoint x: 195, startPoint y: 168, endPoint x: 199, endPoint y: 173, distance: 6.2
click at [195, 168] on h5 "Employee Acknowledgments" at bounding box center [322, 168] width 374 height 8
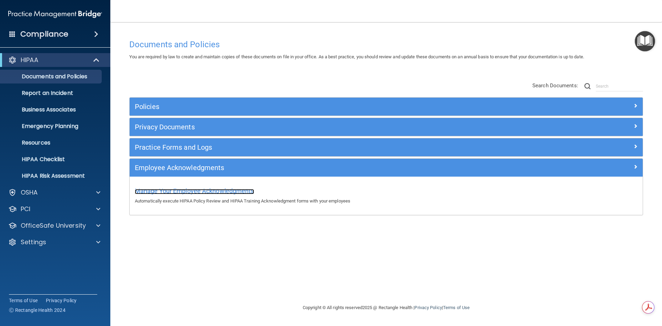
click at [228, 190] on span "Manage Your Employee Acknowledgments" at bounding box center [194, 190] width 119 height 7
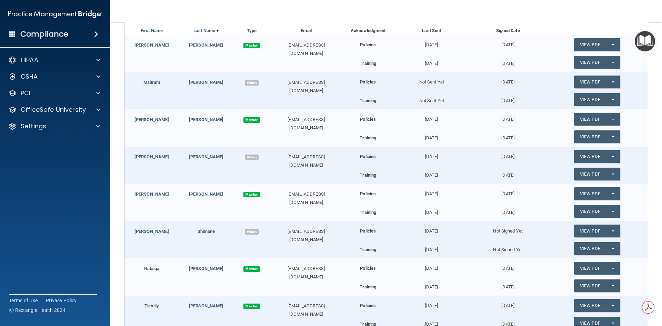
scroll to position [241, 0]
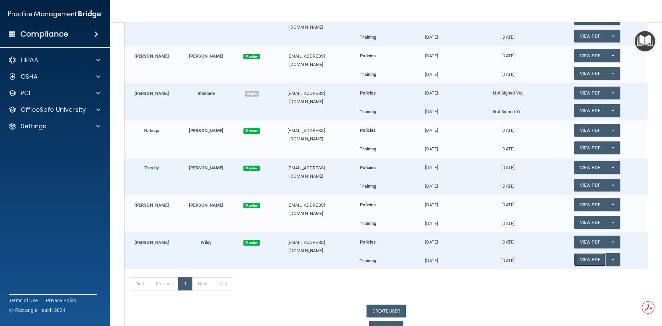
click at [588, 262] on link "View PDF" at bounding box center [590, 259] width 32 height 13
click at [582, 240] on link "View PDF" at bounding box center [590, 241] width 32 height 13
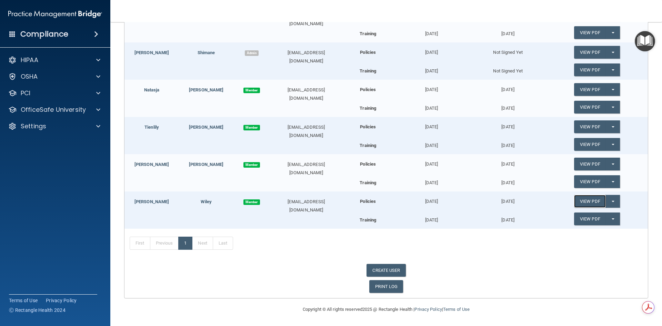
scroll to position [213, 0]
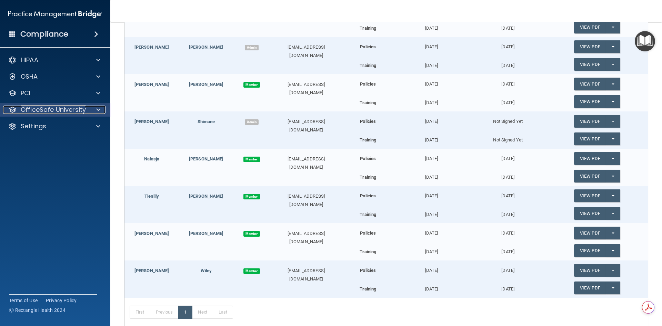
click at [98, 110] on span at bounding box center [98, 109] width 4 height 8
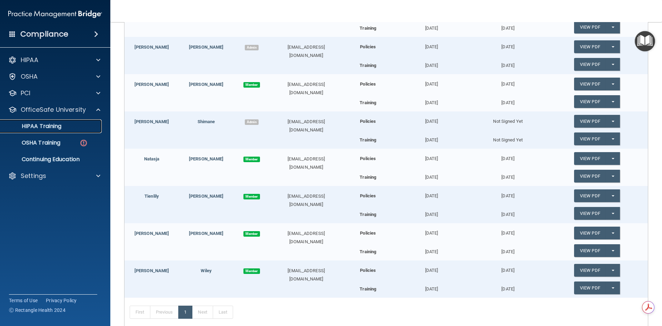
click at [39, 127] on p "HIPAA Training" at bounding box center [32, 126] width 57 height 7
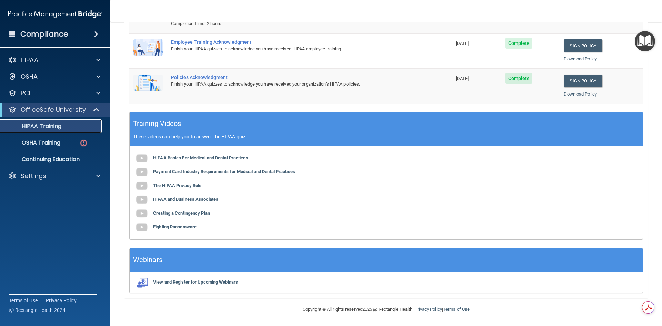
scroll to position [61, 0]
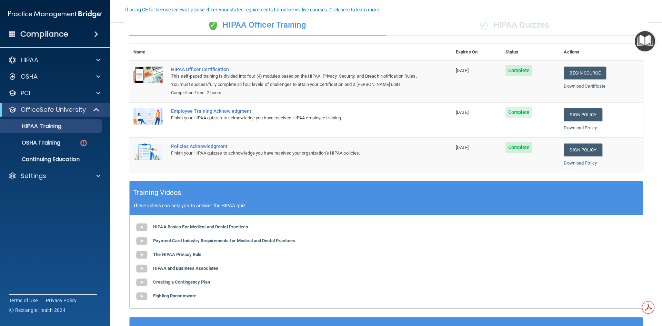
click at [235, 112] on div "Employee Training Acknowledgment" at bounding box center [294, 111] width 246 height 6
click at [567, 128] on link "Download Policy" at bounding box center [580, 127] width 33 height 5
click at [589, 87] on link "Download Certificate" at bounding box center [585, 85] width 42 height 5
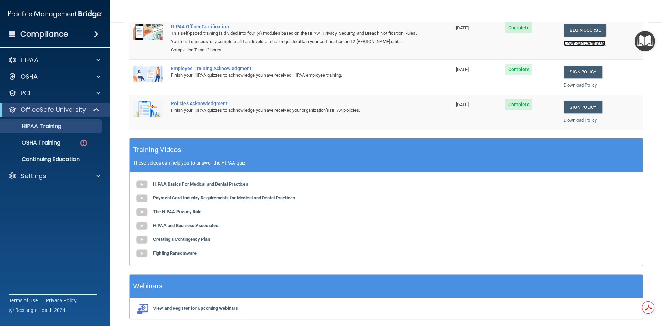
scroll to position [130, 0]
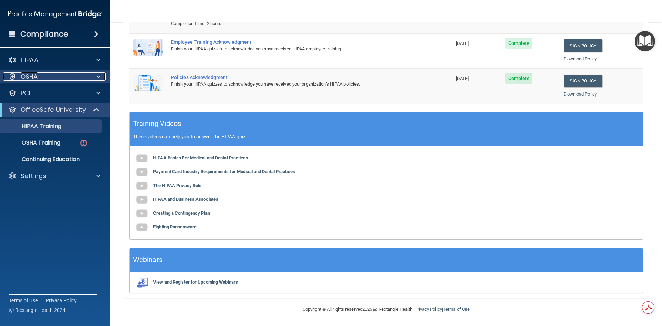
click at [42, 77] on div "OSHA" at bounding box center [45, 76] width 85 height 8
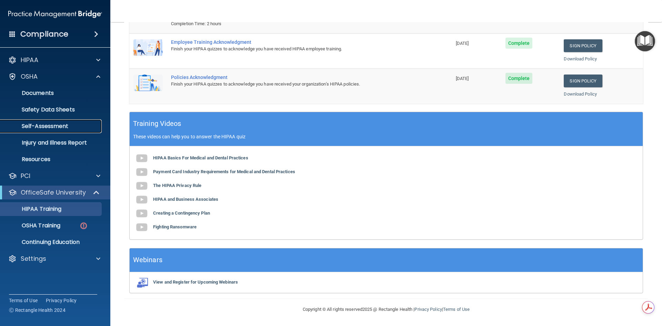
drag, startPoint x: 56, startPoint y: 127, endPoint x: 343, endPoint y: 182, distance: 292.7
click at [56, 127] on p "Self-Assessment" at bounding box center [51, 126] width 94 height 7
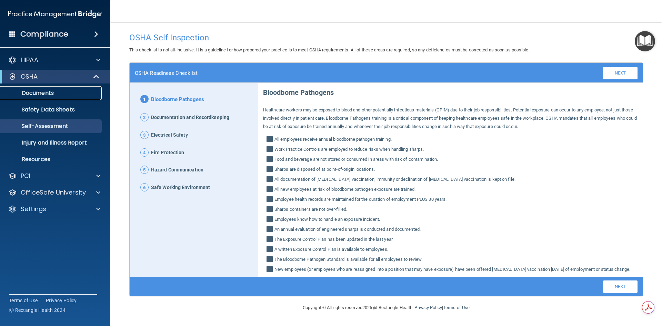
click at [54, 93] on p "Documents" at bounding box center [51, 93] width 94 height 7
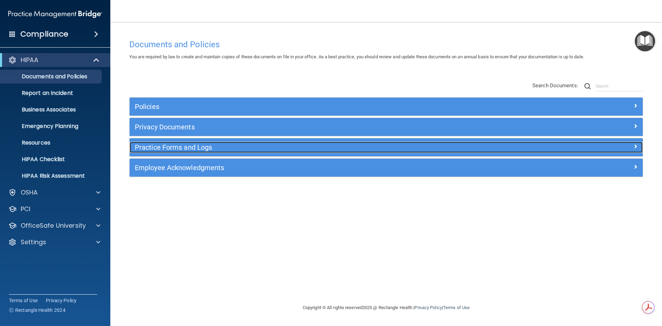
click at [174, 146] on h5 "Practice Forms and Logs" at bounding box center [322, 147] width 374 height 8
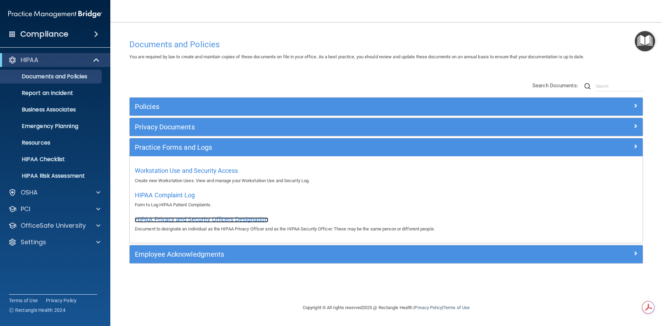
click at [236, 217] on span "HIPAA Privacy and Security Officers Designation" at bounding box center [201, 218] width 133 height 7
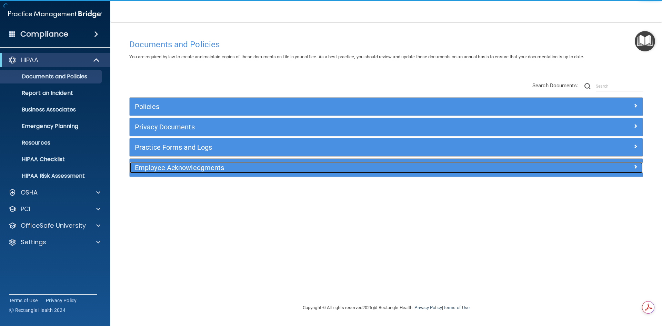
click at [286, 166] on h5 "Employee Acknowledgments" at bounding box center [322, 168] width 374 height 8
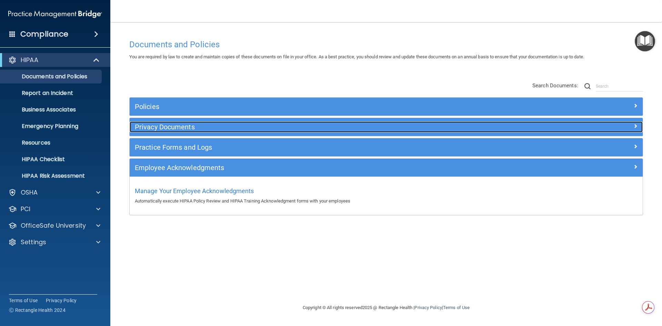
click at [180, 130] on h5 "Privacy Documents" at bounding box center [322, 127] width 374 height 8
